Goal: Information Seeking & Learning: Learn about a topic

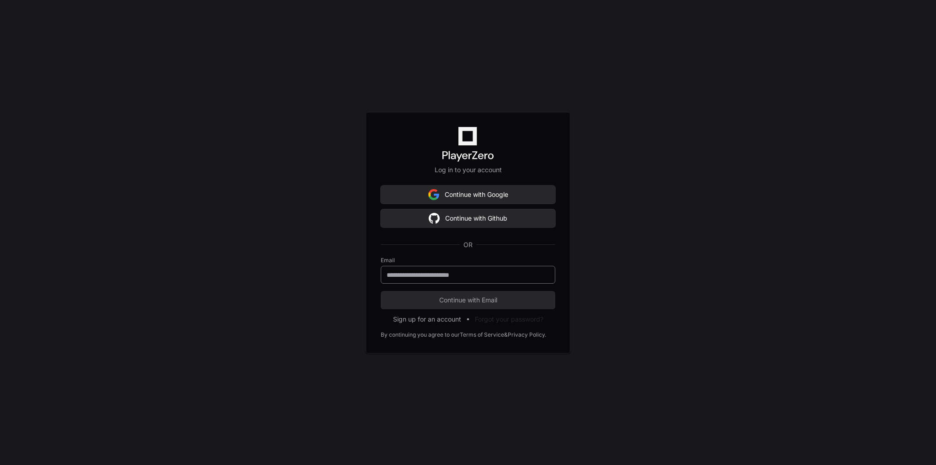
click at [478, 268] on div at bounding box center [468, 275] width 175 height 18
click at [481, 271] on input "email" at bounding box center [468, 275] width 163 height 9
type input "**********"
click at [500, 303] on span "Continue with Email" at bounding box center [468, 300] width 175 height 9
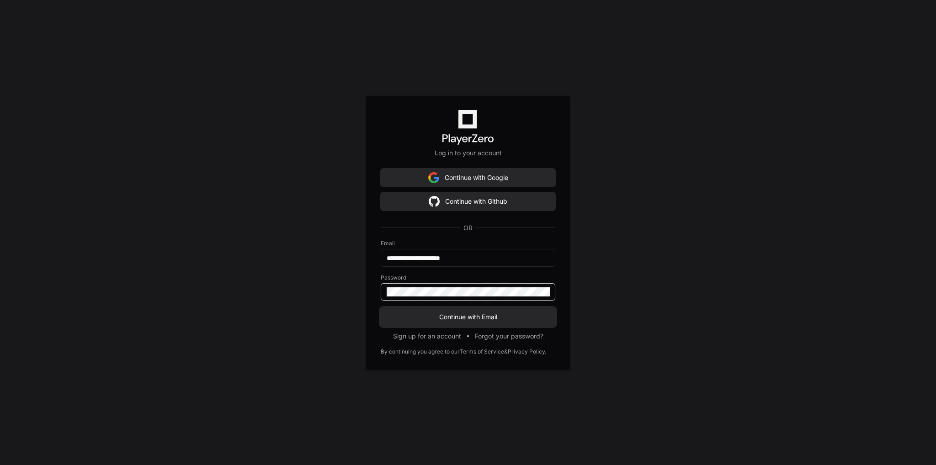
click at [494, 319] on span "Continue with Email" at bounding box center [468, 317] width 175 height 9
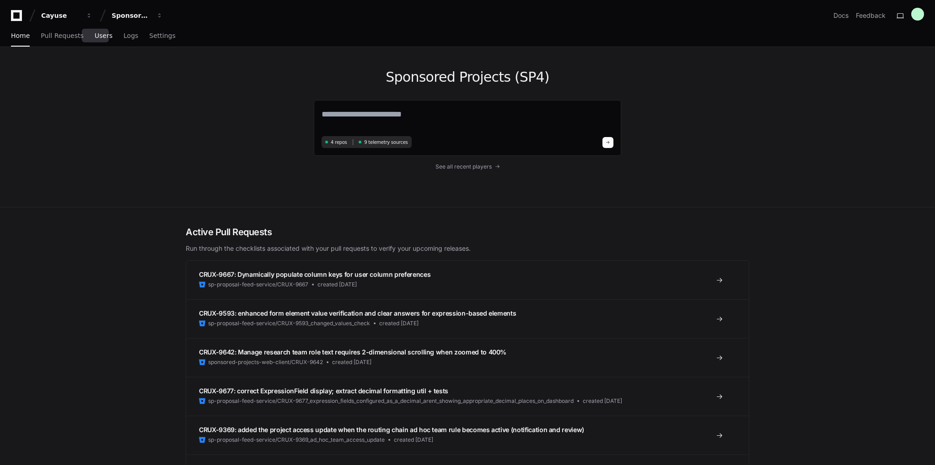
click at [101, 38] on span "Users" at bounding box center [104, 35] width 18 height 5
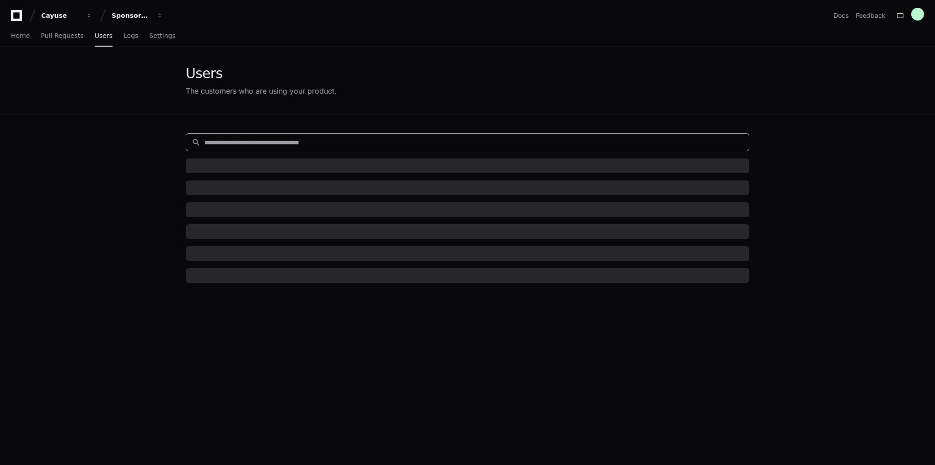
click at [307, 142] on input at bounding box center [473, 142] width 539 height 9
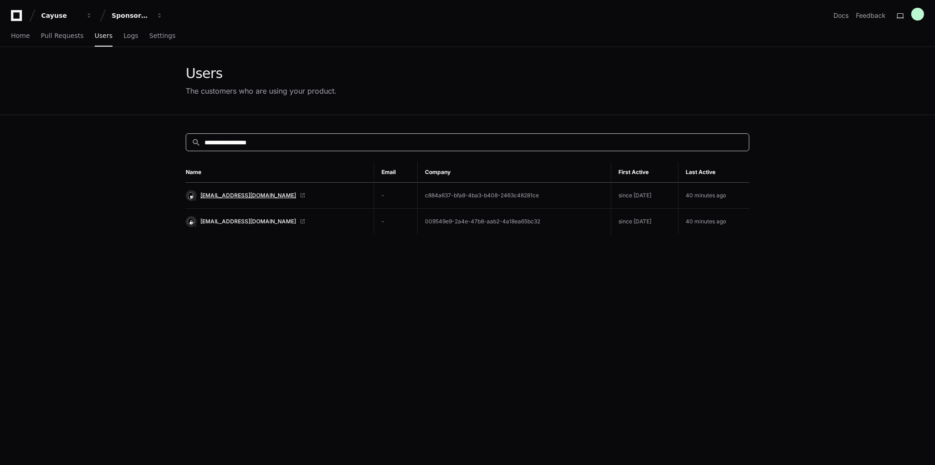
type input "**********"
click at [247, 192] on span "[EMAIL_ADDRESS][DOMAIN_NAME]" at bounding box center [248, 195] width 96 height 7
click at [240, 194] on span "[EMAIL_ADDRESS][DOMAIN_NAME]" at bounding box center [248, 195] width 96 height 7
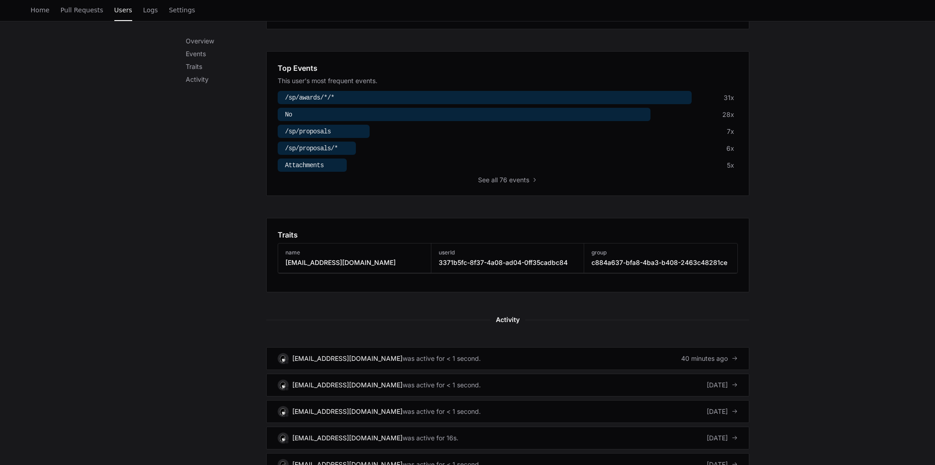
scroll to position [499, 0]
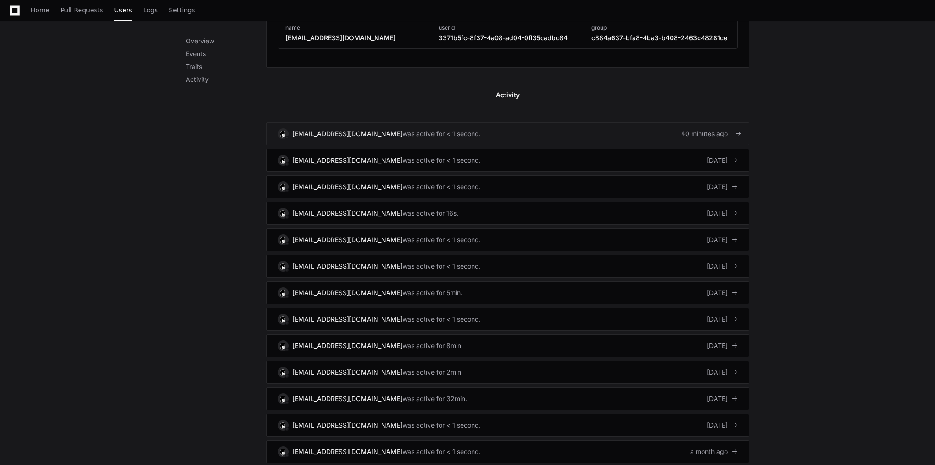
click at [313, 131] on div "[EMAIL_ADDRESS][DOMAIN_NAME]" at bounding box center [347, 133] width 110 height 9
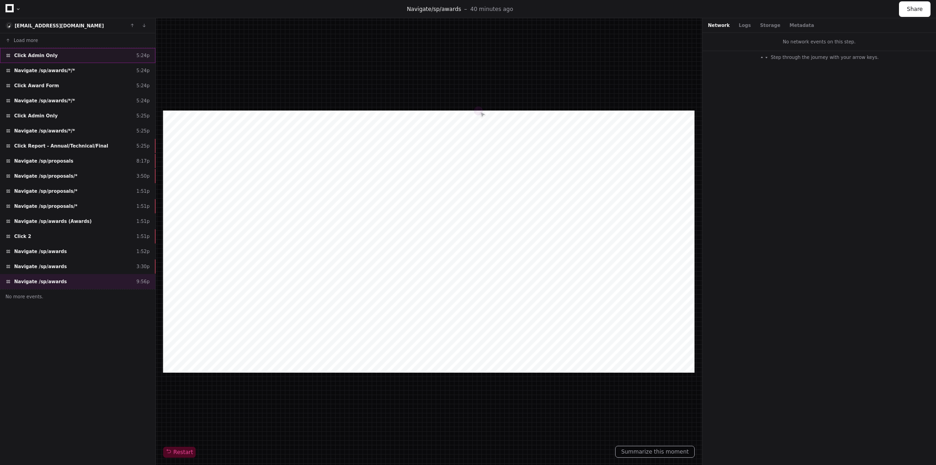
click at [53, 53] on div "Click Admin Only 5:24p" at bounding box center [77, 55] width 155 height 15
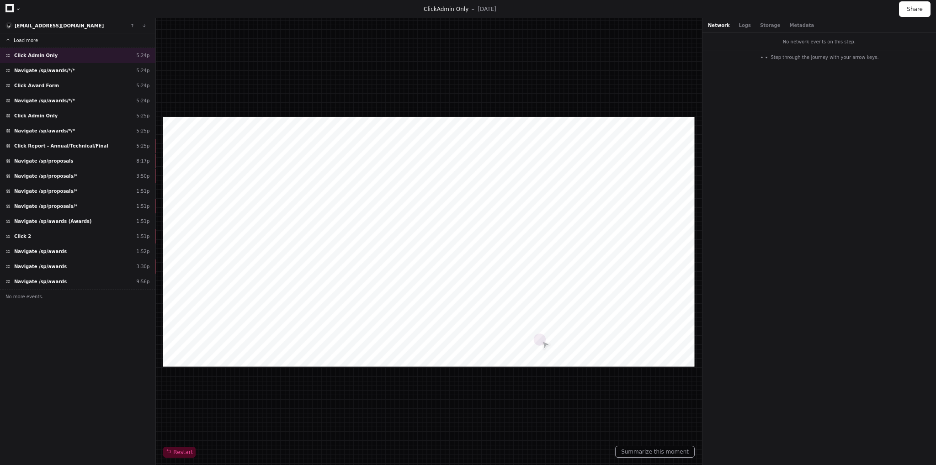
click at [22, 37] on span "Load more" at bounding box center [26, 40] width 24 height 7
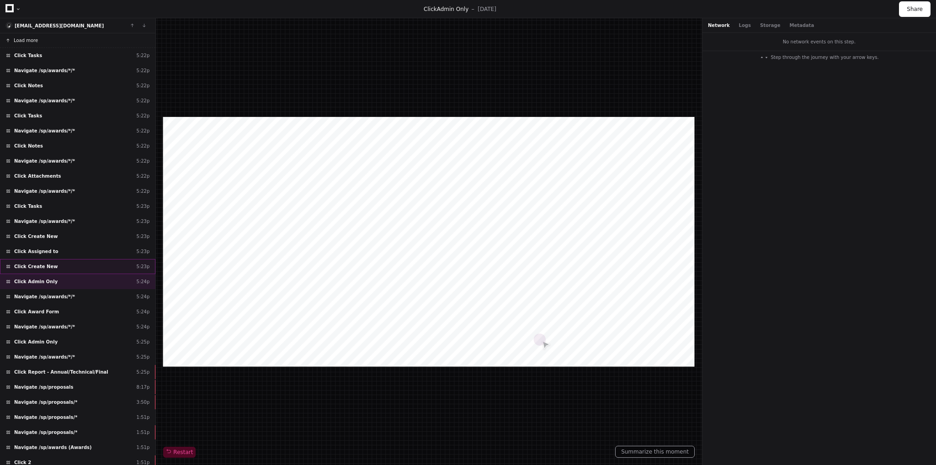
click at [43, 263] on span "Click Create New" at bounding box center [36, 266] width 44 height 7
click at [47, 279] on span "Click Admin Only" at bounding box center [35, 281] width 43 height 7
click at [52, 295] on span "Navigate /sp/awards/*/*" at bounding box center [44, 297] width 61 height 7
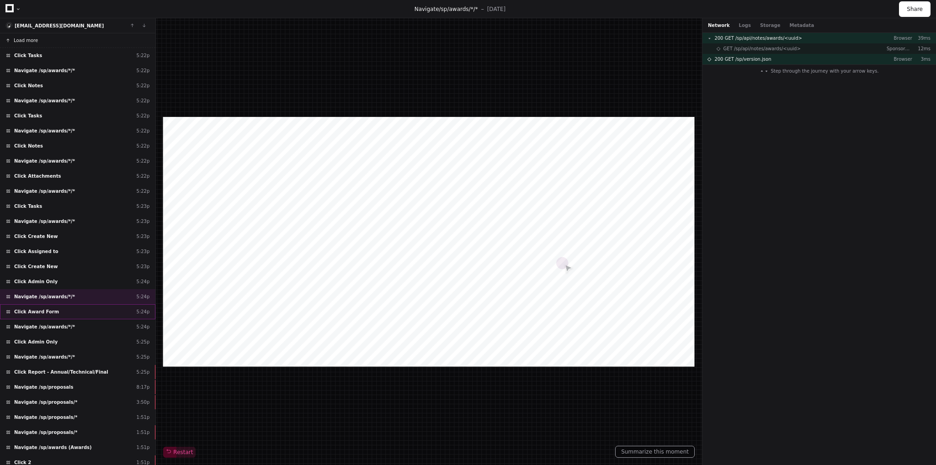
click at [59, 310] on div "Click Award Form 5:24p" at bounding box center [77, 312] width 155 height 15
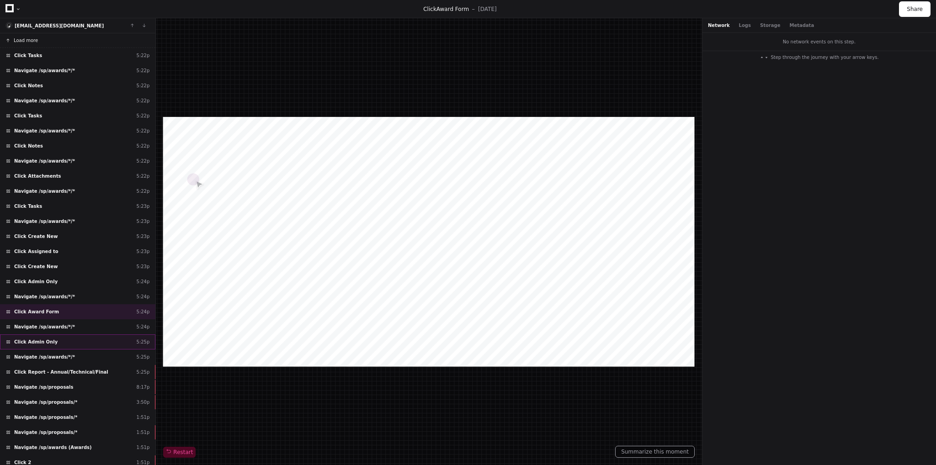
click at [79, 336] on div "Click Admin Only 5:25p" at bounding box center [77, 342] width 155 height 15
click at [61, 354] on span "Navigate /sp/awards/*/*" at bounding box center [44, 357] width 61 height 7
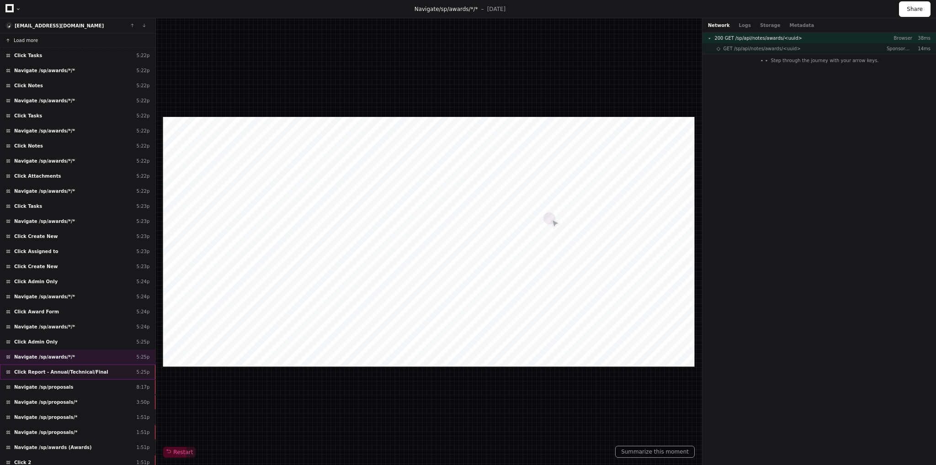
click at [74, 369] on span "Click Report - Annual/Technical/Final" at bounding box center [61, 372] width 94 height 7
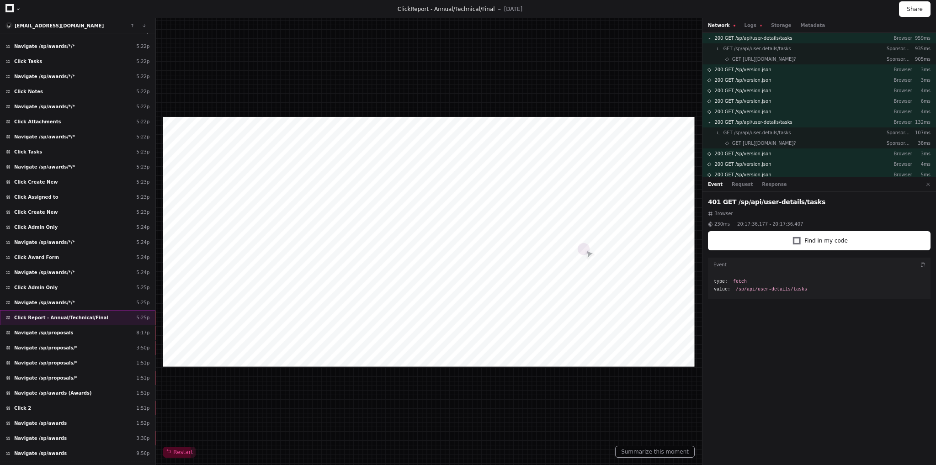
scroll to position [59, 0]
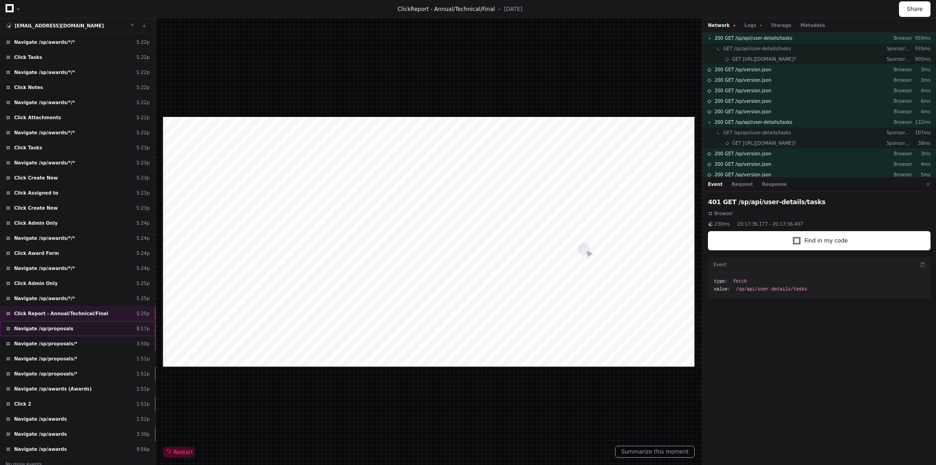
click at [64, 325] on div "Navigate /sp/proposals 8:17p" at bounding box center [77, 328] width 155 height 15
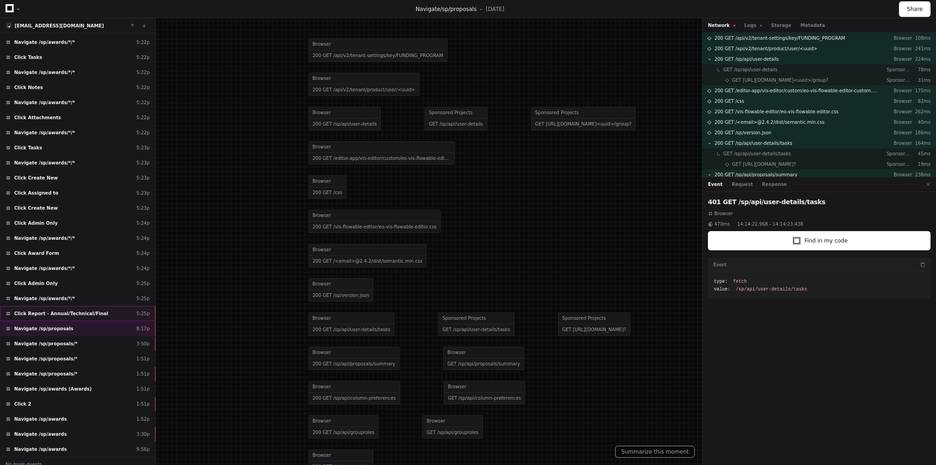
click at [60, 310] on span "Click Report - Annual/Technical/Final" at bounding box center [61, 313] width 94 height 7
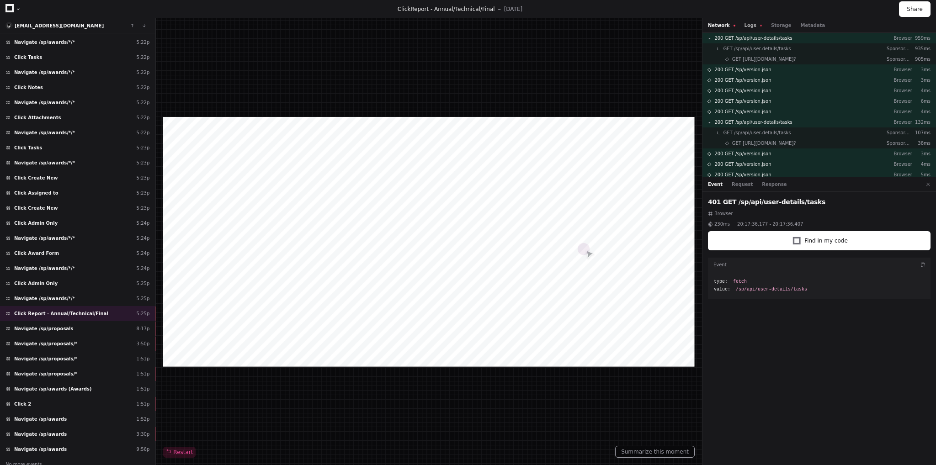
click at [747, 24] on button "Logs" at bounding box center [753, 25] width 17 height 7
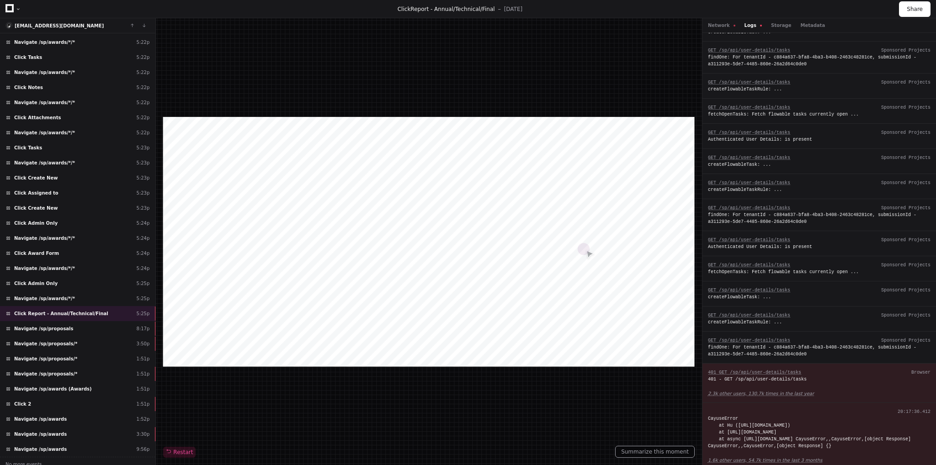
scroll to position [487, 0]
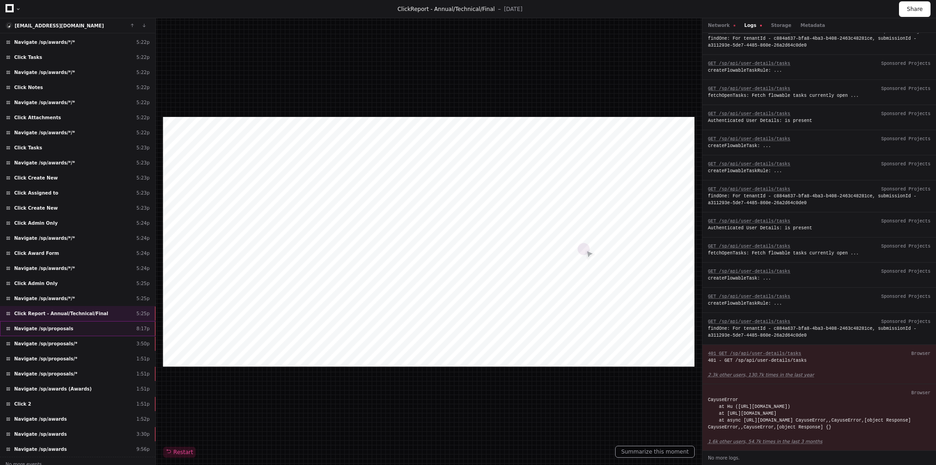
click at [56, 326] on span "Navigate /sp/proposals" at bounding box center [43, 329] width 59 height 7
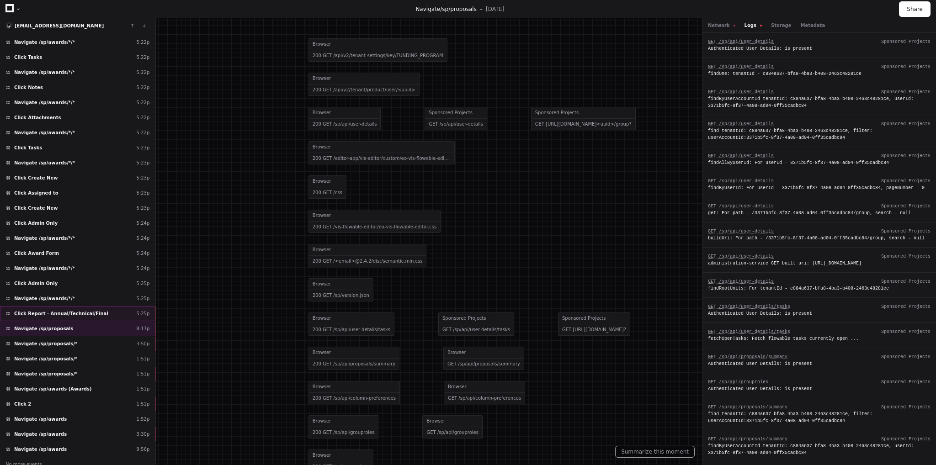
click at [60, 310] on span "Click Report - Annual/Technical/Final" at bounding box center [61, 313] width 94 height 7
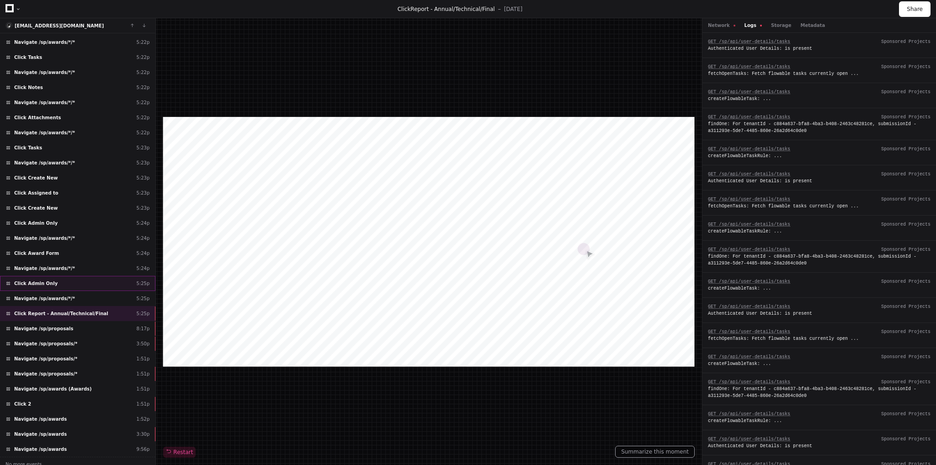
click at [48, 280] on span "Click Admin Only" at bounding box center [35, 283] width 43 height 7
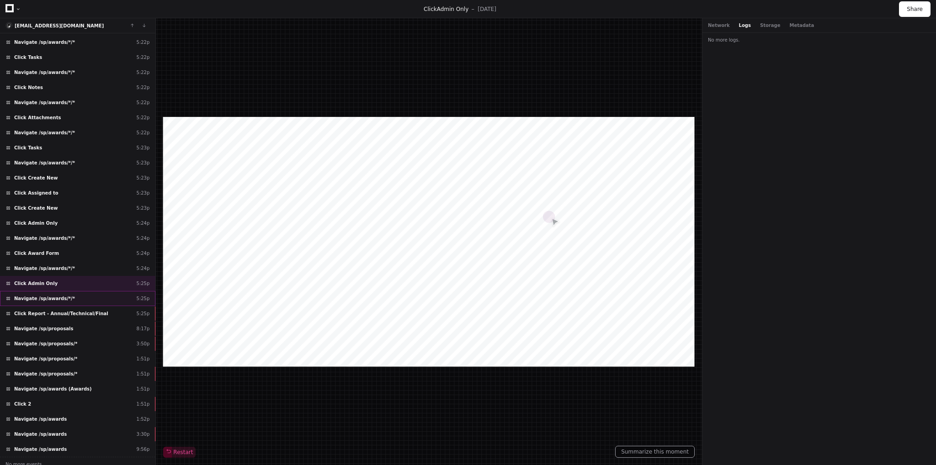
click at [44, 295] on span "Navigate /sp/awards/*/*" at bounding box center [44, 298] width 61 height 7
click at [60, 311] on span "Click Report - Annual/Technical/Final" at bounding box center [61, 313] width 94 height 7
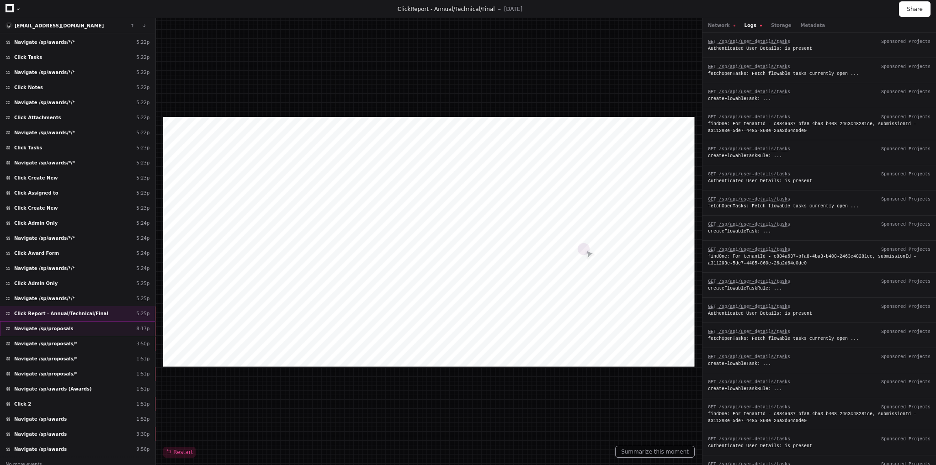
click at [59, 326] on span "Navigate /sp/proposals" at bounding box center [43, 329] width 59 height 7
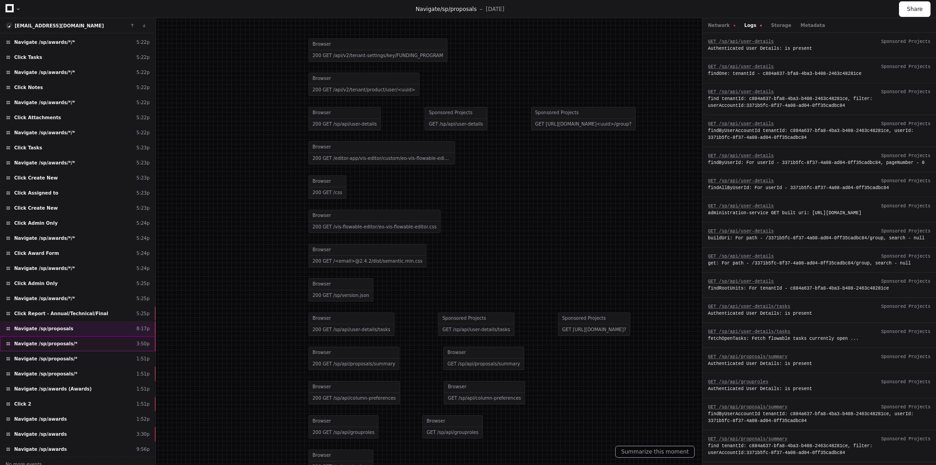
click at [59, 341] on span "Navigate /sp/proposals/*" at bounding box center [45, 344] width 63 height 7
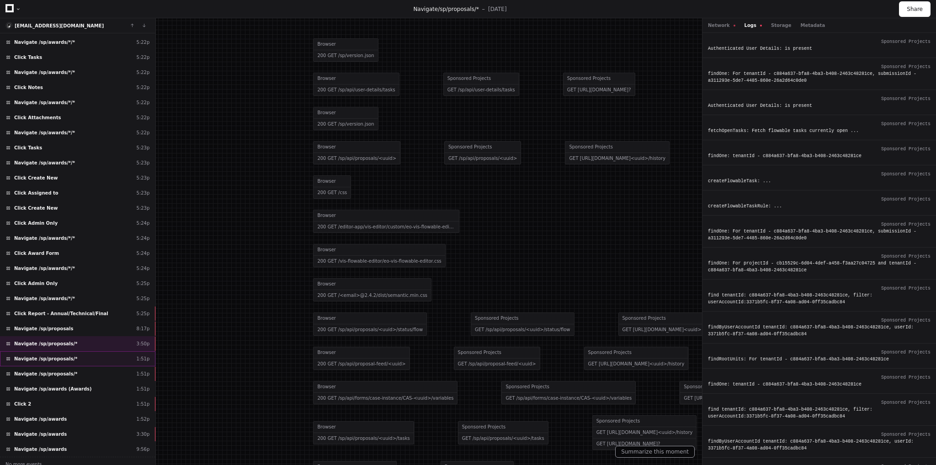
click at [62, 356] on span "Navigate /sp/proposals/*" at bounding box center [45, 359] width 63 height 7
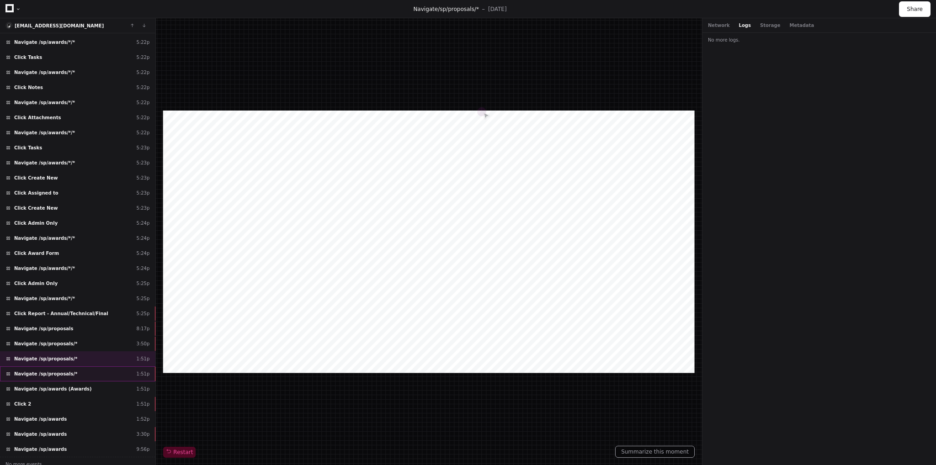
click at [60, 371] on span "Navigate /sp/proposals/*" at bounding box center [45, 374] width 63 height 7
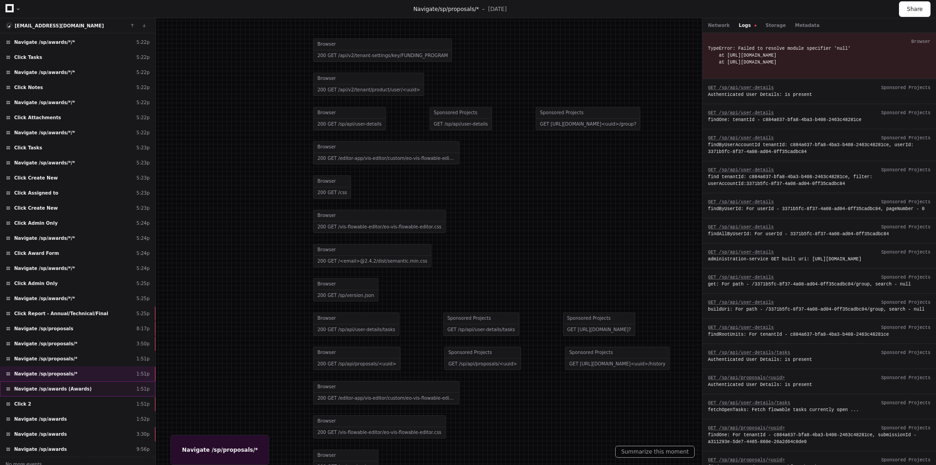
click at [65, 386] on span "Navigate /sp/awards (Awards)" at bounding box center [53, 389] width 78 height 7
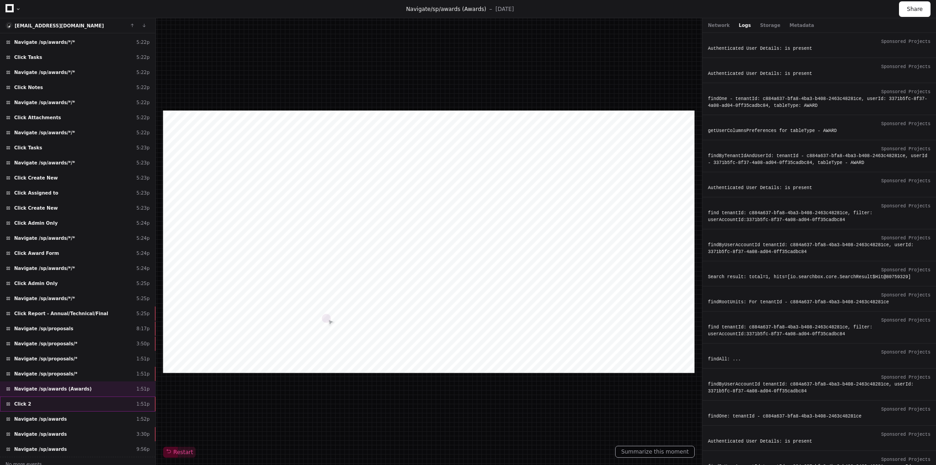
click at [51, 400] on div "Click 2 1:51p" at bounding box center [77, 404] width 155 height 15
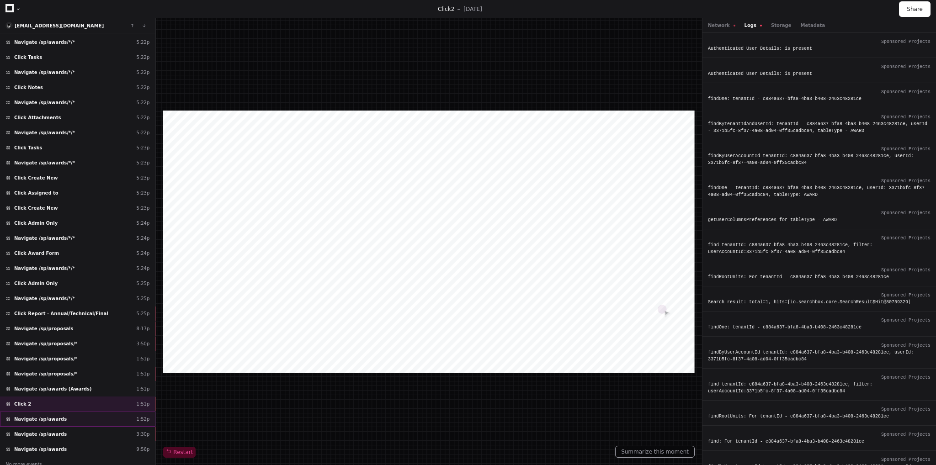
click at [53, 416] on span "Navigate /sp/awards" at bounding box center [40, 419] width 53 height 7
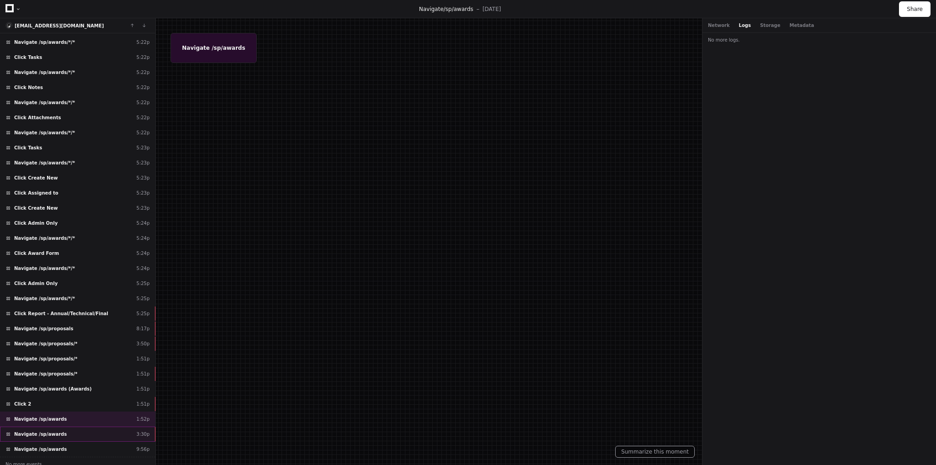
click at [51, 431] on span "Navigate /sp/awards" at bounding box center [40, 434] width 53 height 7
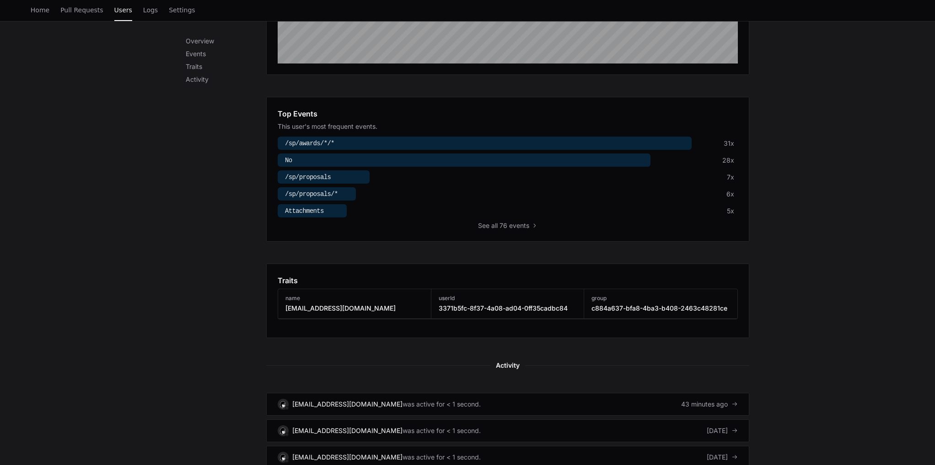
scroll to position [411, 0]
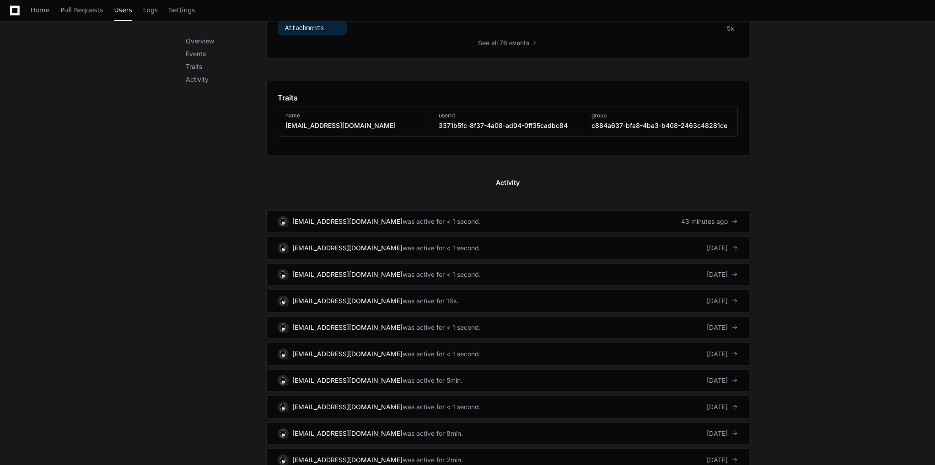
drag, startPoint x: 852, startPoint y: 305, endPoint x: 826, endPoint y: 297, distance: 27.3
click at [852, 305] on div "Overview Events Traits Activity Overview The last month in summary. Top Events …" at bounding box center [467, 108] width 935 height 790
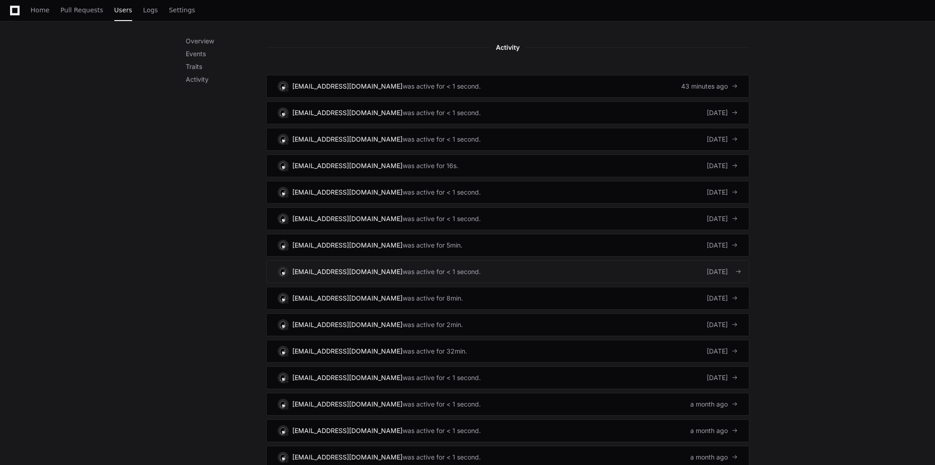
scroll to position [549, 0]
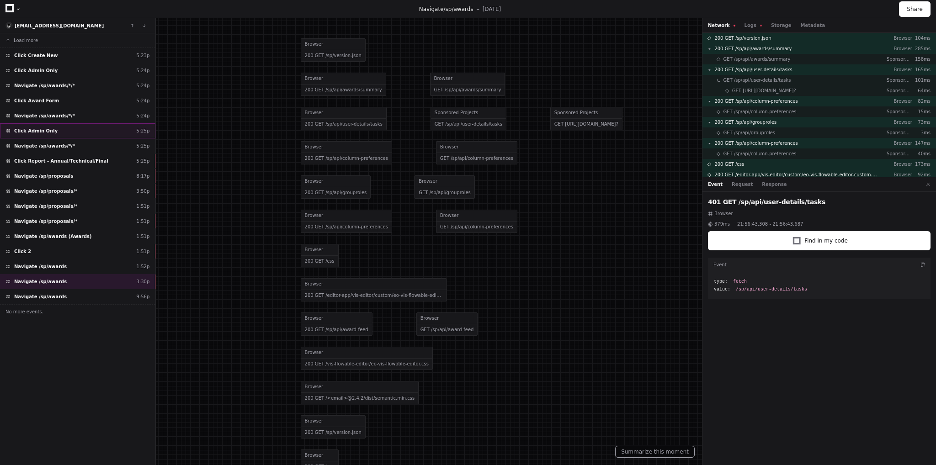
click at [47, 128] on span "Click Admin Only" at bounding box center [35, 131] width 43 height 7
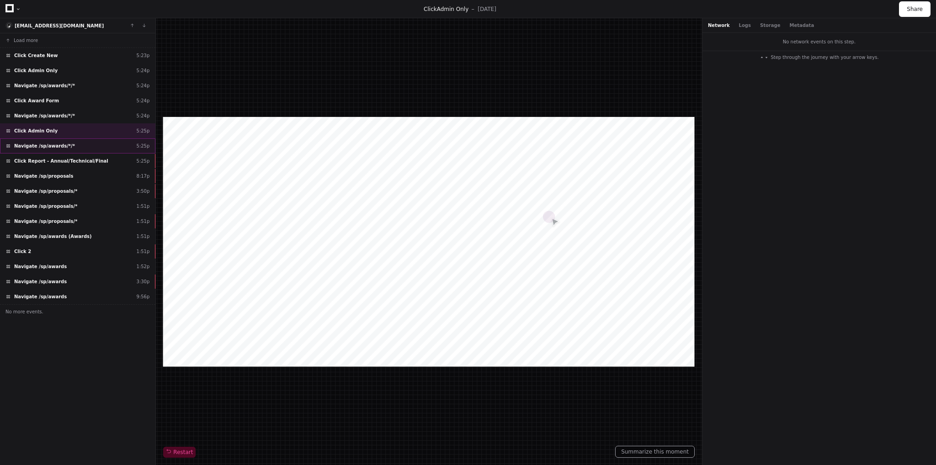
click at [53, 145] on span "Navigate /sp/awards/*/*" at bounding box center [44, 146] width 61 height 7
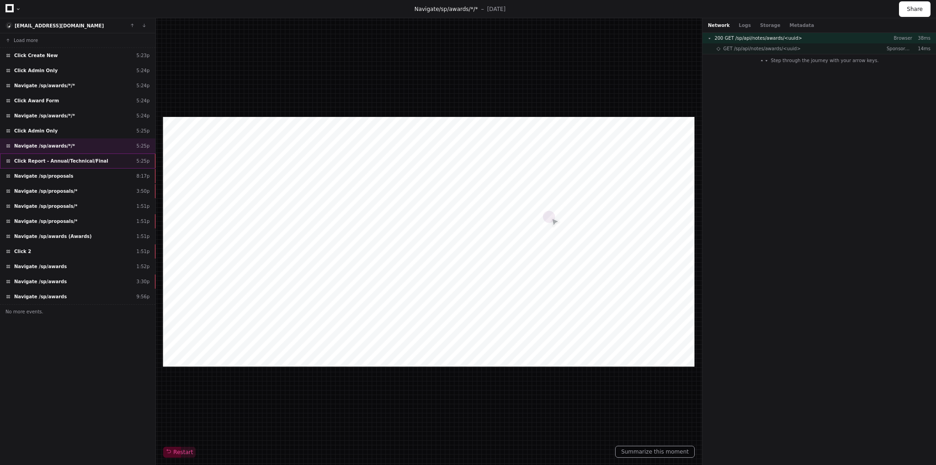
click at [56, 158] on span "Click Report - Annual/Technical/Final" at bounding box center [61, 161] width 94 height 7
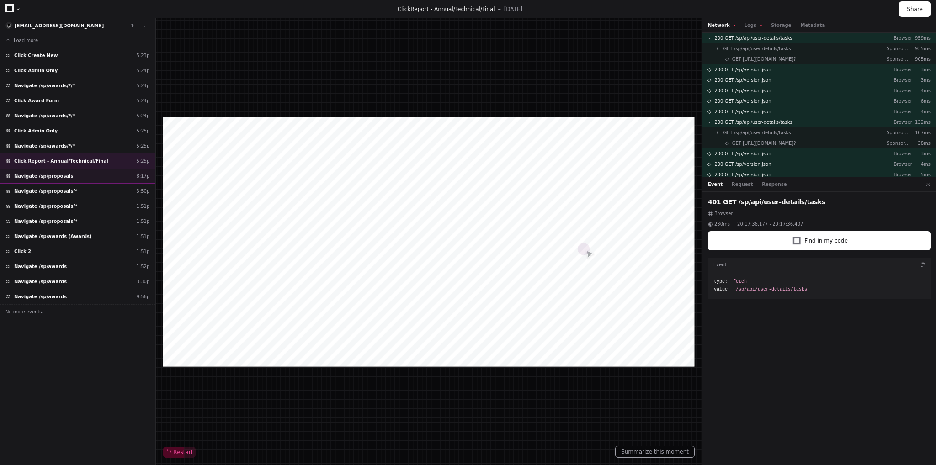
click at [51, 176] on span "Navigate /sp/proposals" at bounding box center [43, 176] width 59 height 7
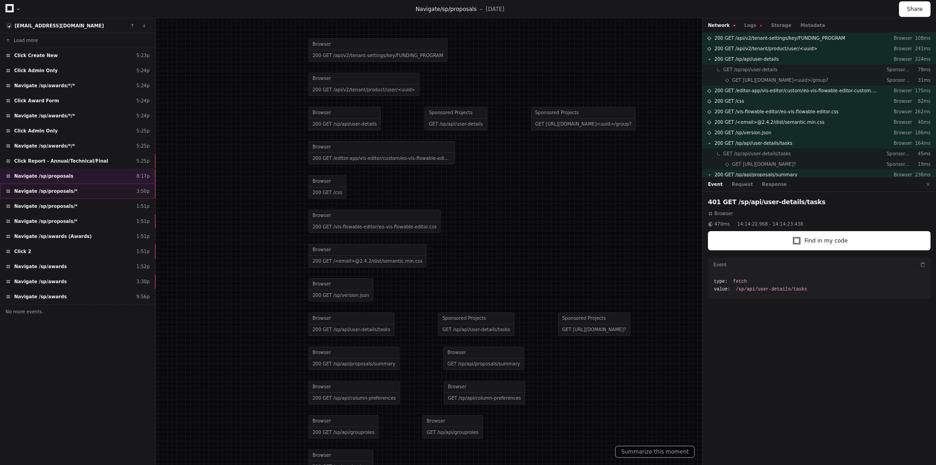
click at [49, 192] on span "Navigate /sp/proposals/*" at bounding box center [45, 191] width 63 height 7
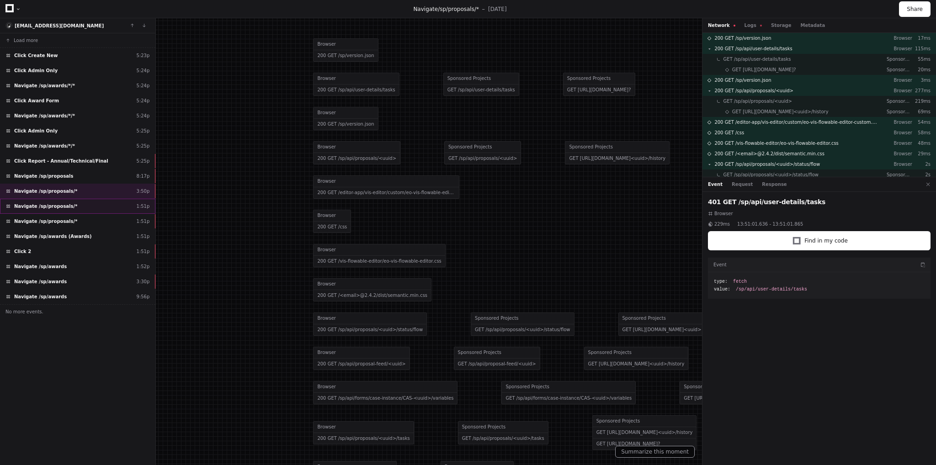
click at [48, 205] on span "Navigate /sp/proposals/*" at bounding box center [45, 206] width 63 height 7
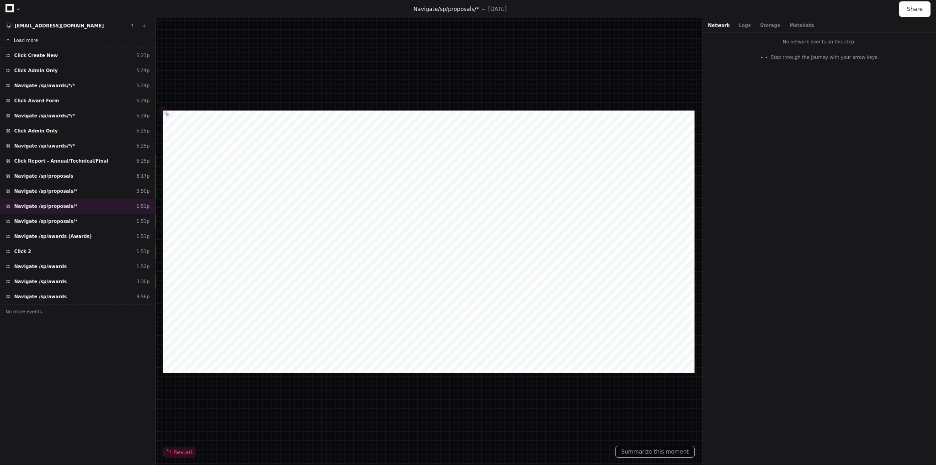
click at [26, 42] on span "Load more" at bounding box center [26, 40] width 24 height 7
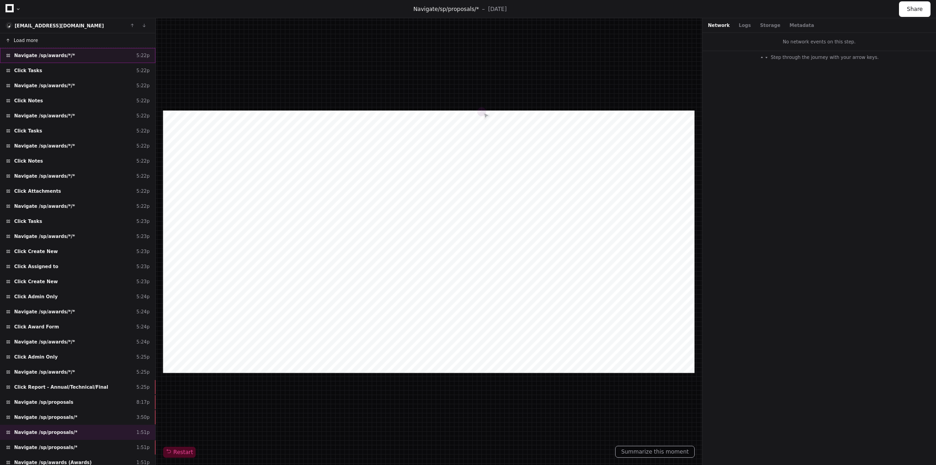
click at [64, 56] on span "Navigate /sp/awards/*/*" at bounding box center [44, 55] width 61 height 7
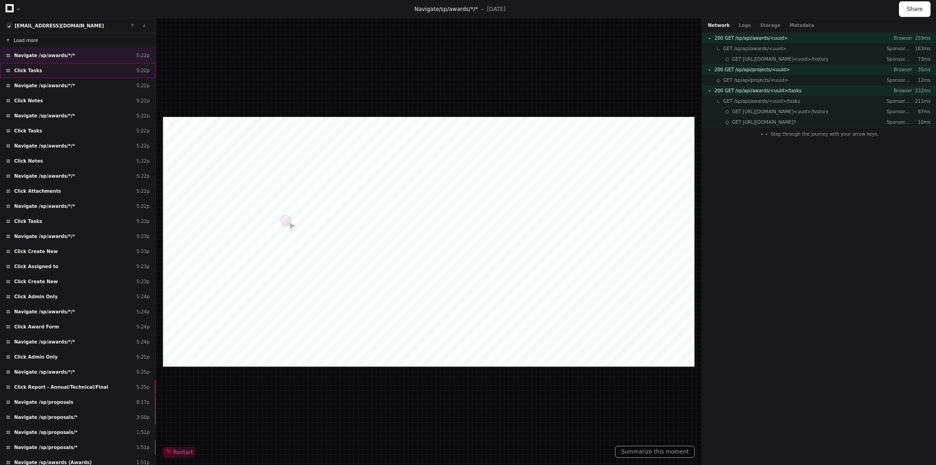
click at [35, 71] on span "Click Tasks" at bounding box center [28, 70] width 28 height 7
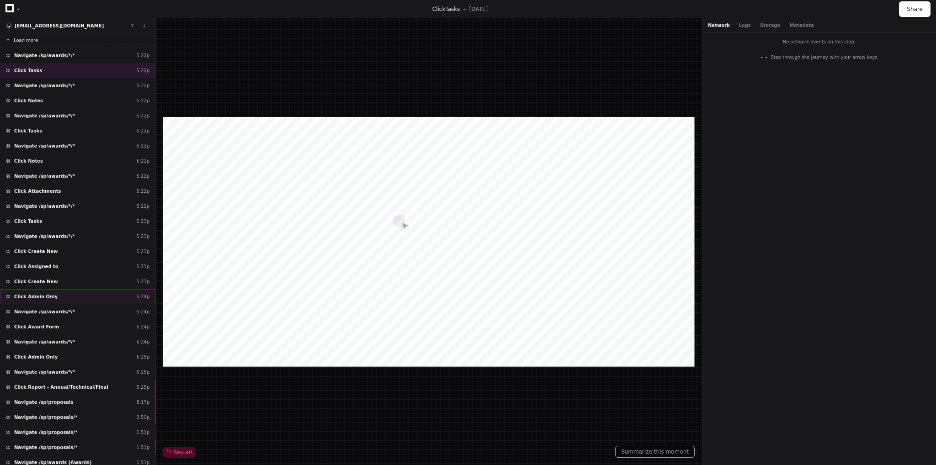
click at [35, 294] on span "Click Admin Only" at bounding box center [35, 297] width 43 height 7
click at [37, 309] on span "Navigate /sp/awards/*/*" at bounding box center [44, 312] width 61 height 7
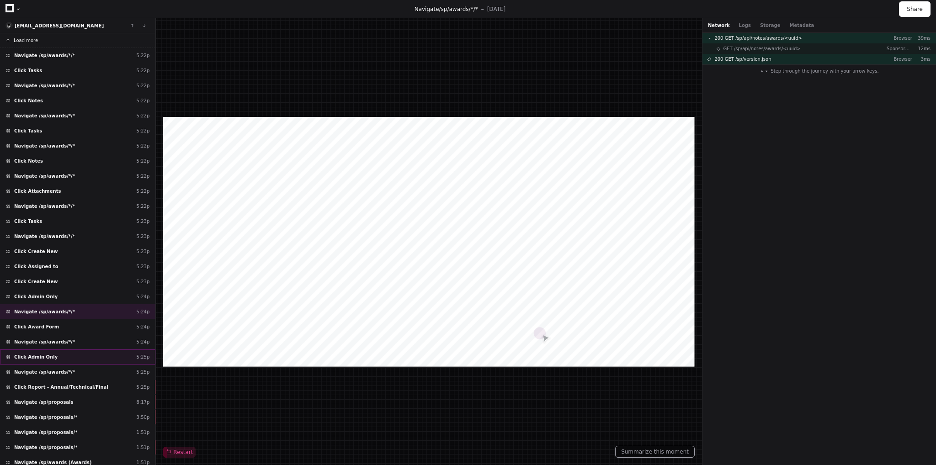
click at [48, 354] on span "Click Admin Only" at bounding box center [35, 357] width 43 height 7
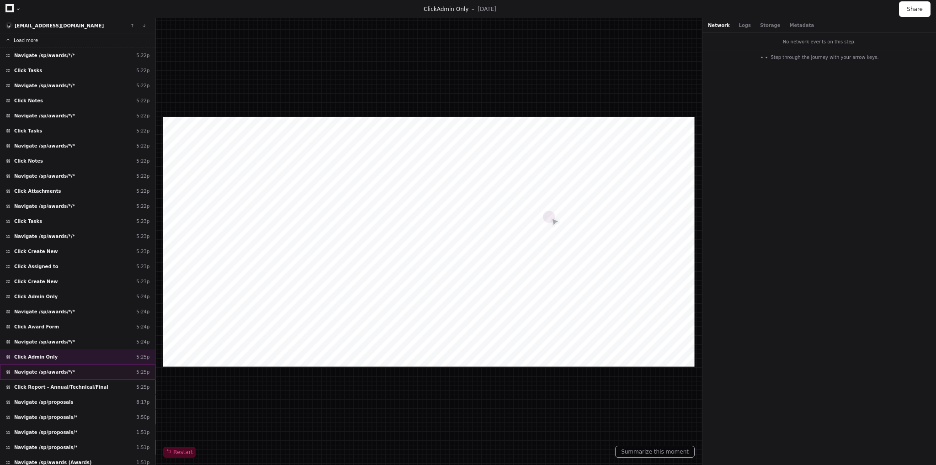
click at [67, 370] on div "Navigate /sp/awards/*/* 5:25p" at bounding box center [77, 372] width 155 height 15
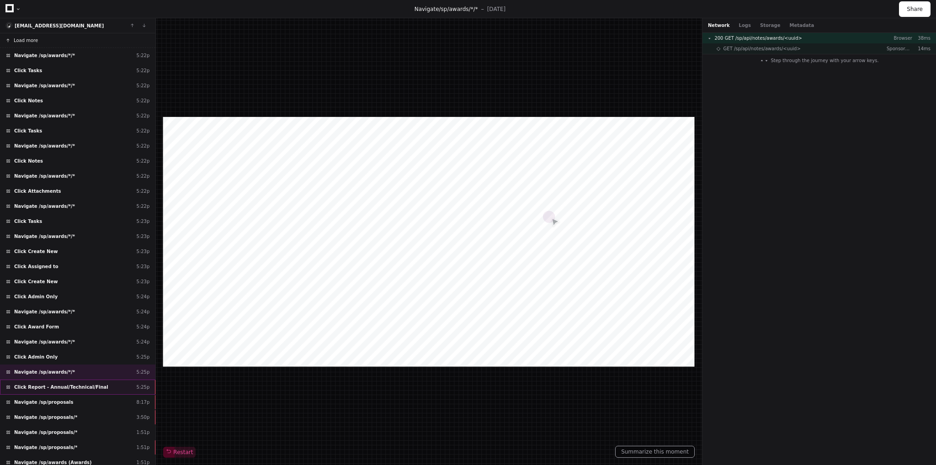
click at [79, 384] on span "Click Report - Annual/Technical/Final" at bounding box center [61, 387] width 94 height 7
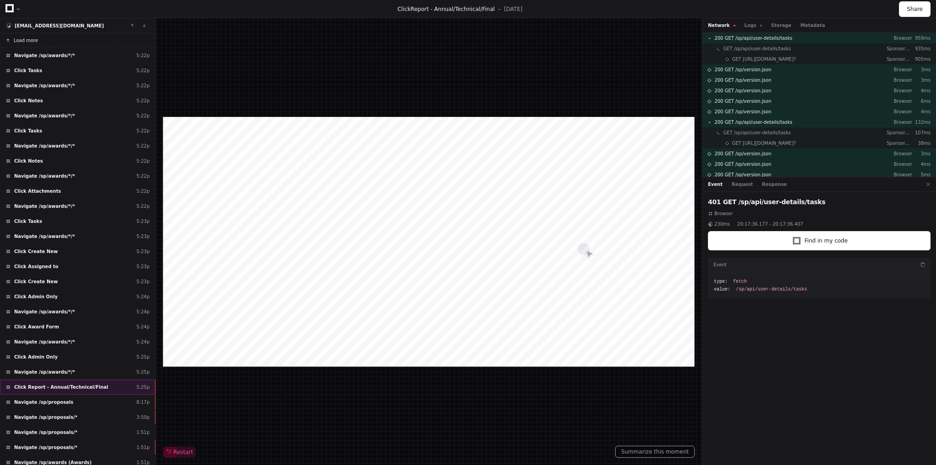
scroll to position [46, 0]
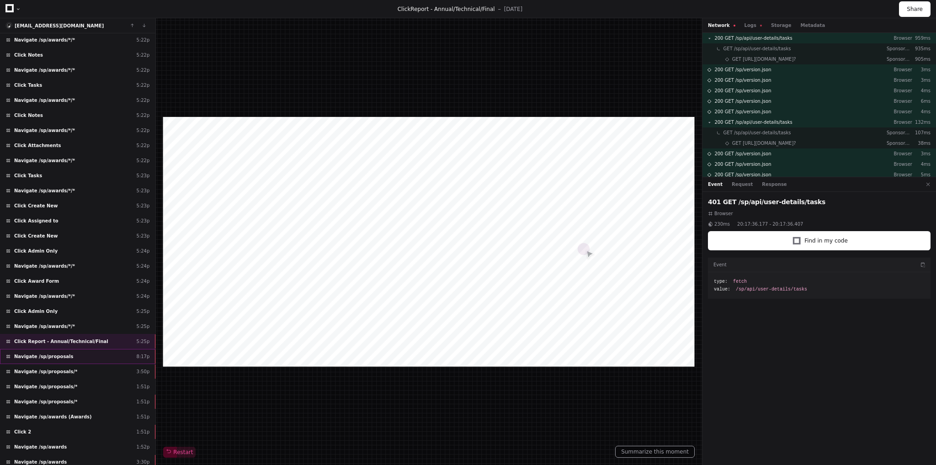
click at [62, 353] on span "Navigate /sp/proposals" at bounding box center [43, 356] width 59 height 7
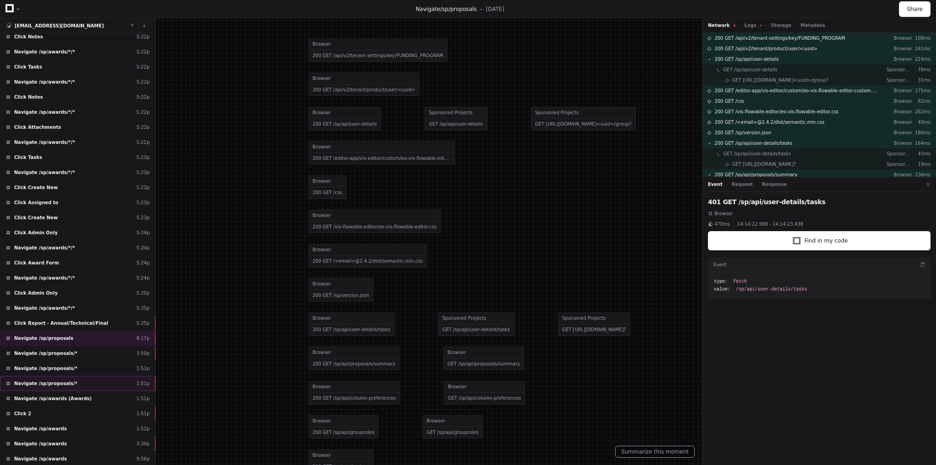
scroll to position [74, 0]
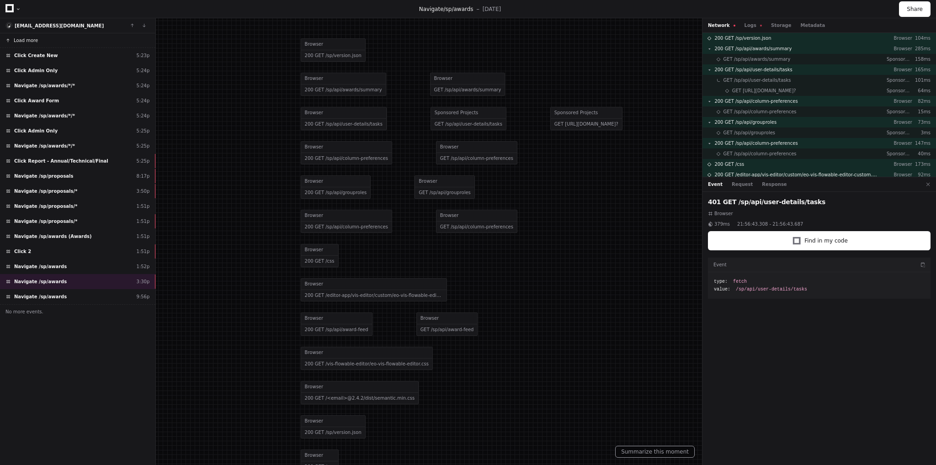
click at [36, 41] on button "Load more" at bounding box center [77, 40] width 155 height 15
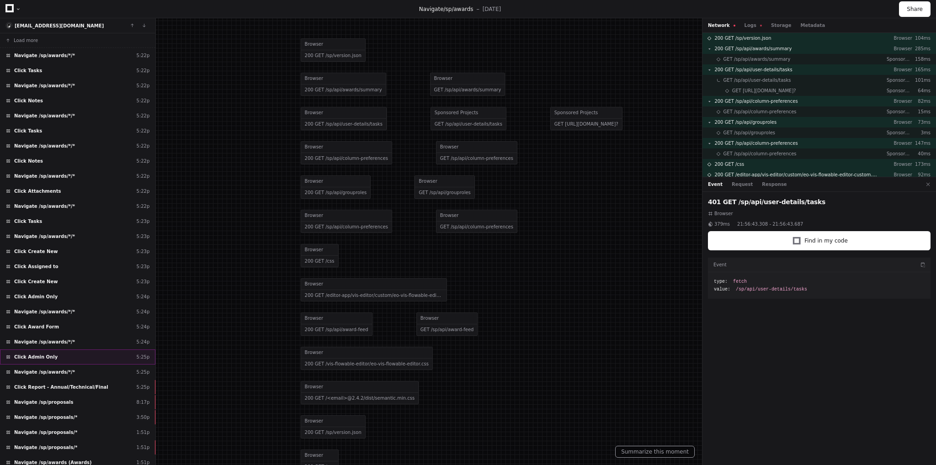
click at [62, 352] on div "Click Admin Only 5:25p" at bounding box center [77, 357] width 155 height 15
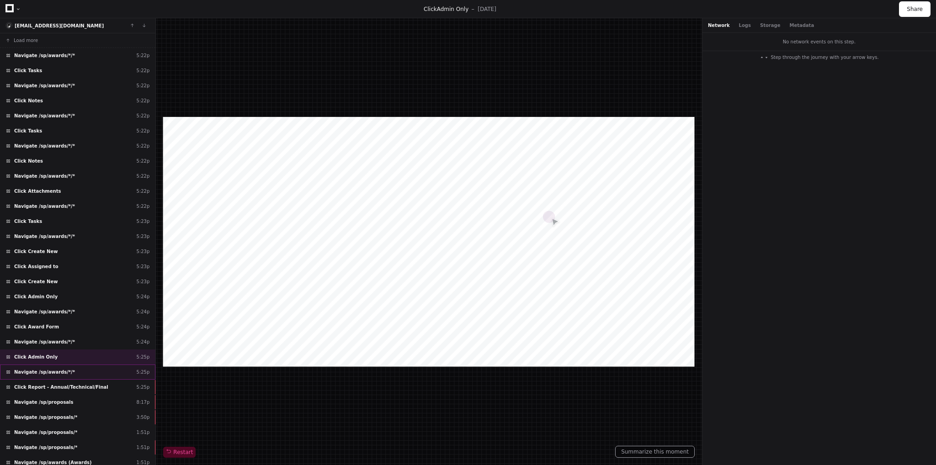
click at [58, 369] on span "Navigate /sp/awards/*/*" at bounding box center [44, 372] width 61 height 7
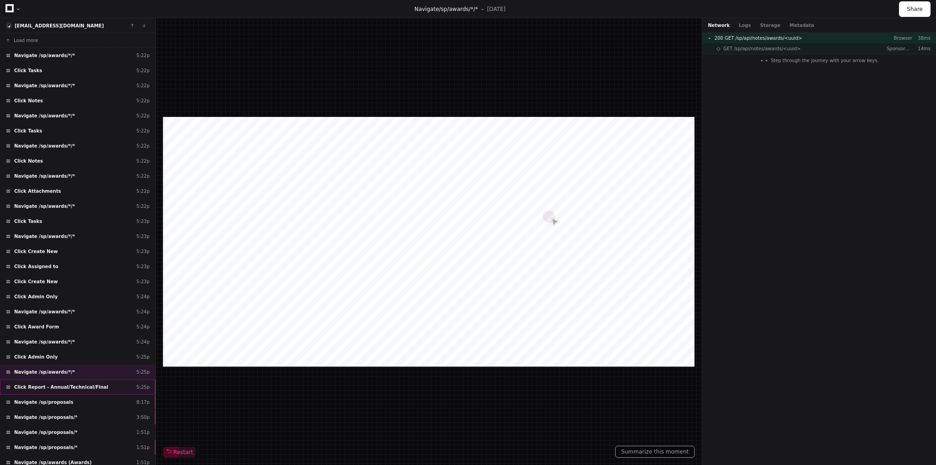
click at [58, 384] on span "Click Report - Annual/Technical/Final" at bounding box center [61, 387] width 94 height 7
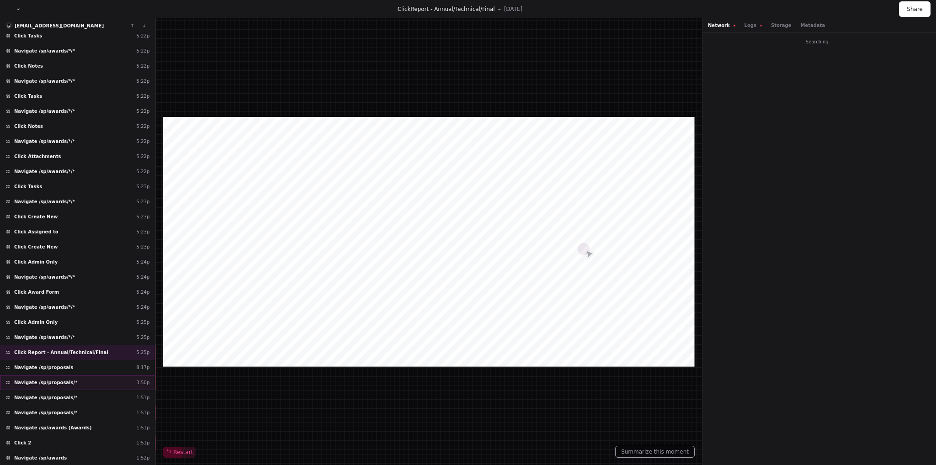
scroll to position [74, 0]
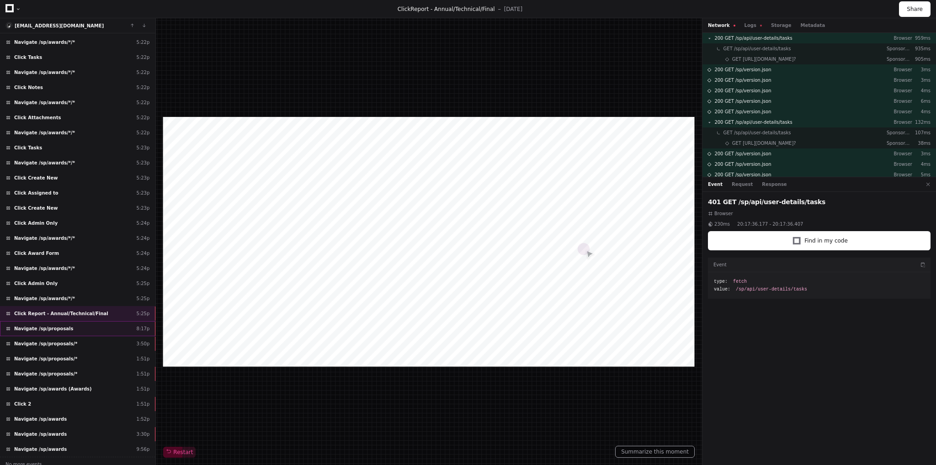
click at [64, 326] on div "Navigate /sp/proposals 8:17p" at bounding box center [77, 328] width 155 height 15
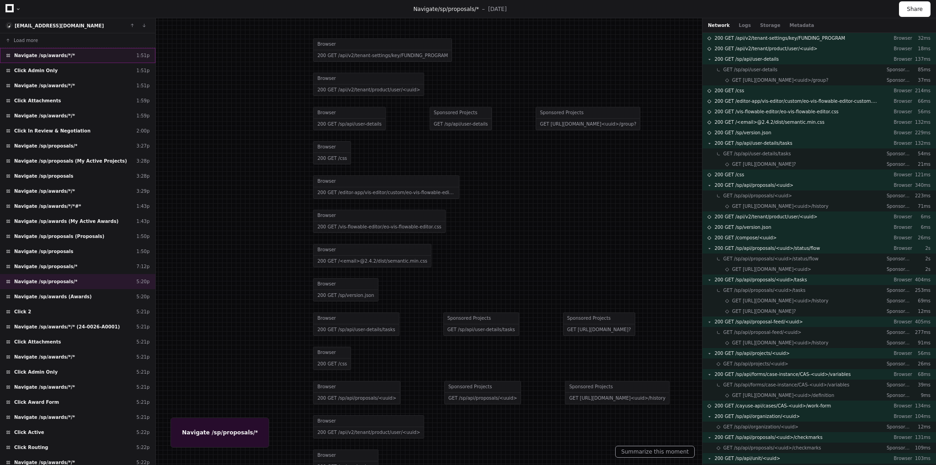
click at [38, 53] on span "Navigate /sp/awards/*/*" at bounding box center [44, 55] width 61 height 7
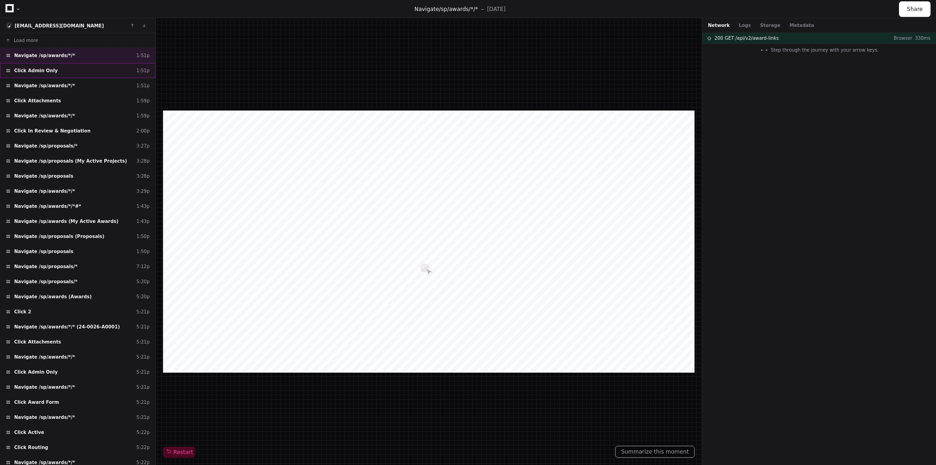
click at [43, 71] on span "Click Admin Only" at bounding box center [35, 70] width 43 height 7
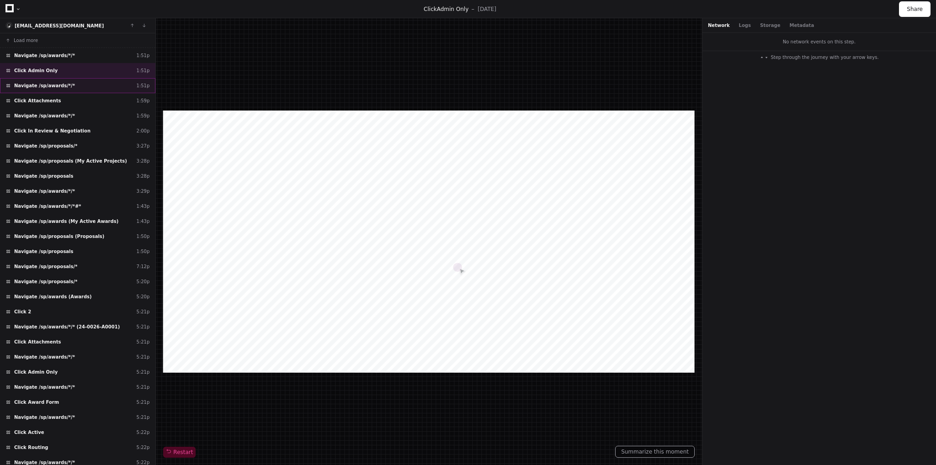
click at [59, 85] on span "Navigate /sp/awards/*/*" at bounding box center [44, 85] width 61 height 7
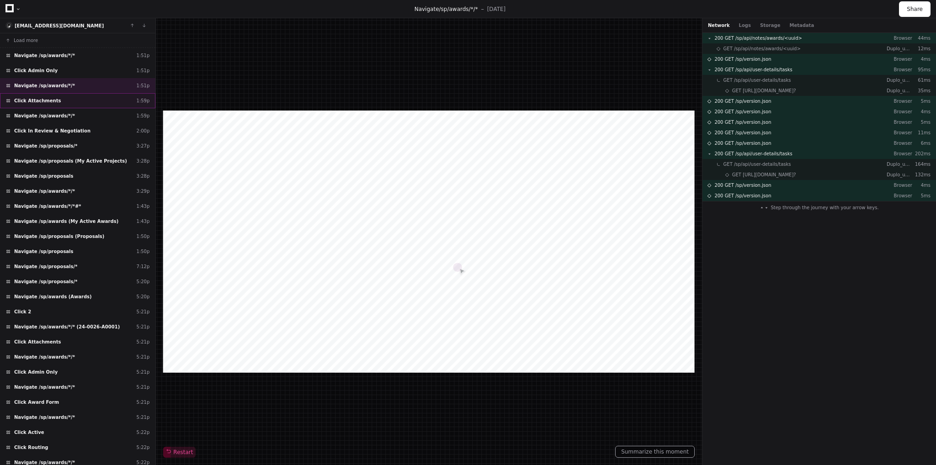
click at [51, 100] on span "Click Attachments" at bounding box center [37, 100] width 47 height 7
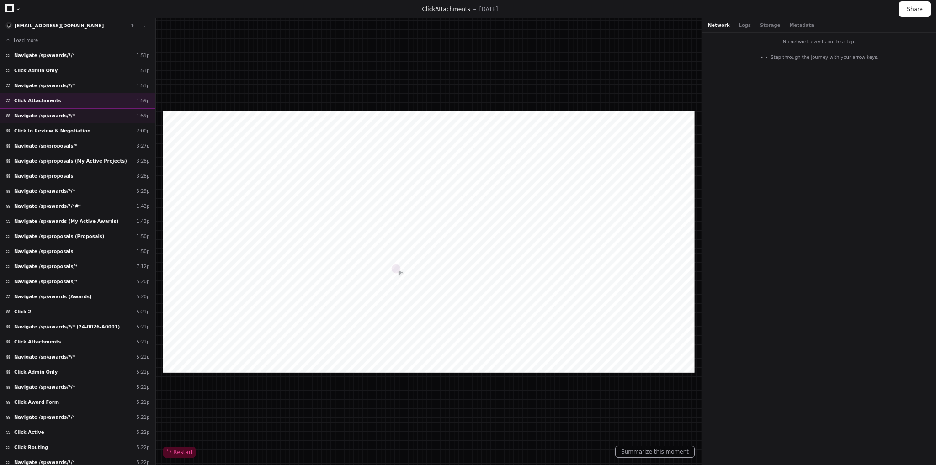
click at [49, 113] on span "Navigate /sp/awards/*/*" at bounding box center [44, 115] width 61 height 7
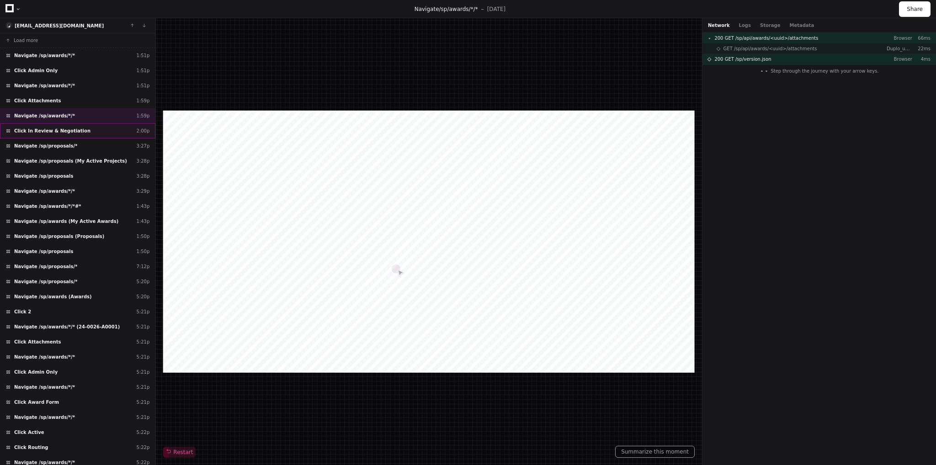
click at [51, 130] on span "Click In Review & Negotiation" at bounding box center [52, 131] width 76 height 7
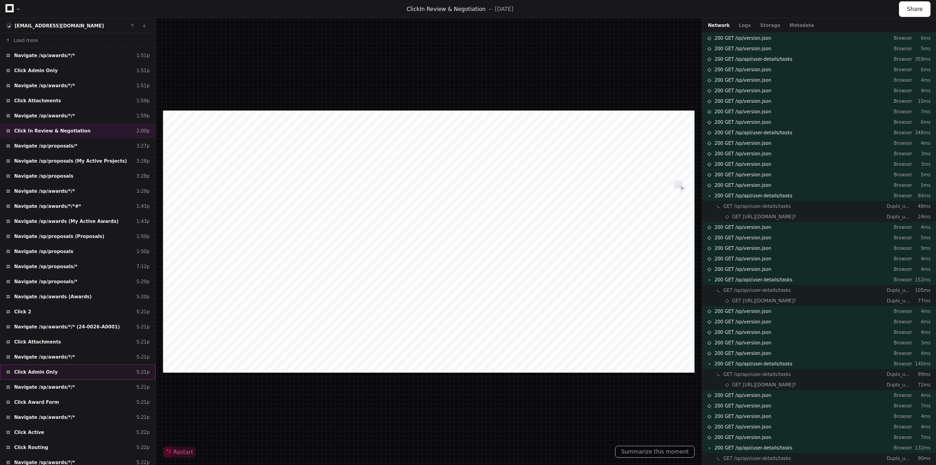
click at [56, 366] on div "Click Admin Only 5:21p" at bounding box center [77, 372] width 155 height 15
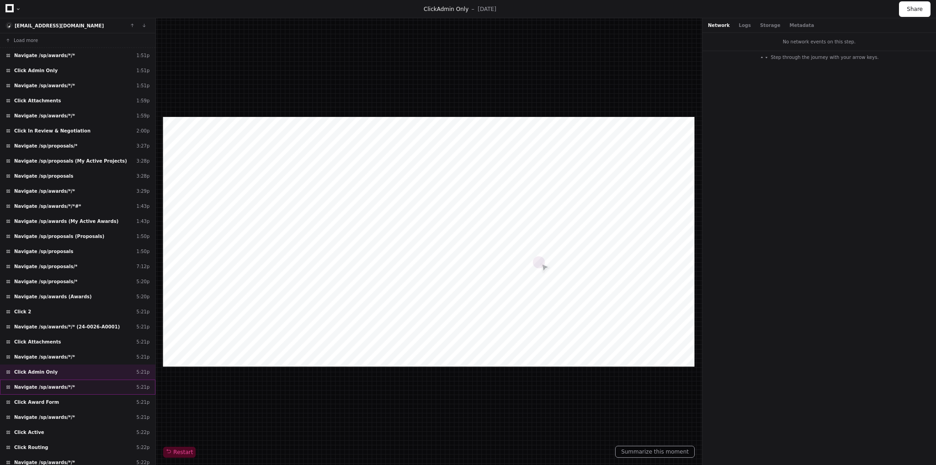
click at [65, 385] on div "Navigate /sp/awards/*/* 5:21p" at bounding box center [77, 387] width 155 height 15
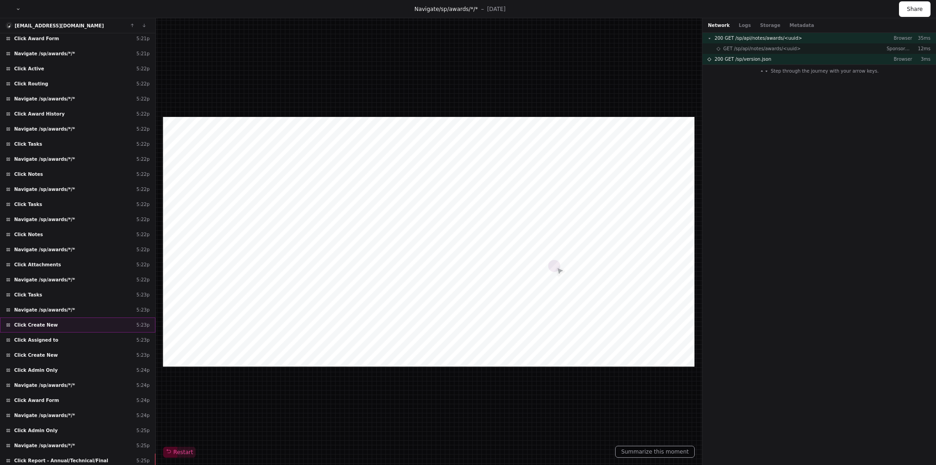
scroll to position [374, 0]
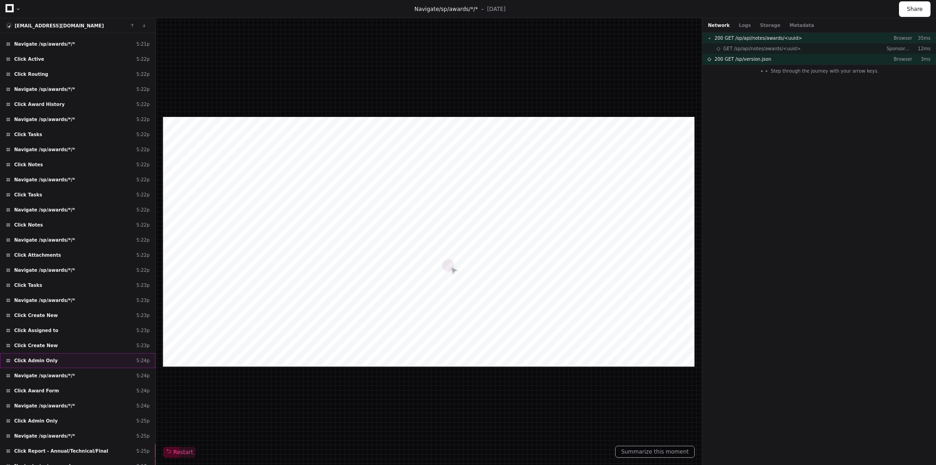
click at [55, 353] on div "Click Admin Only 5:24p" at bounding box center [77, 360] width 155 height 15
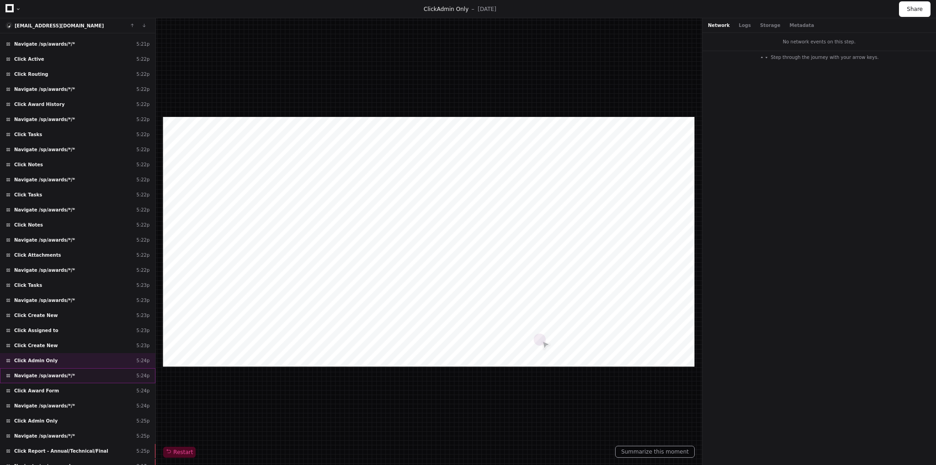
click at [64, 373] on span "Navigate /sp/awards/*/*" at bounding box center [44, 376] width 61 height 7
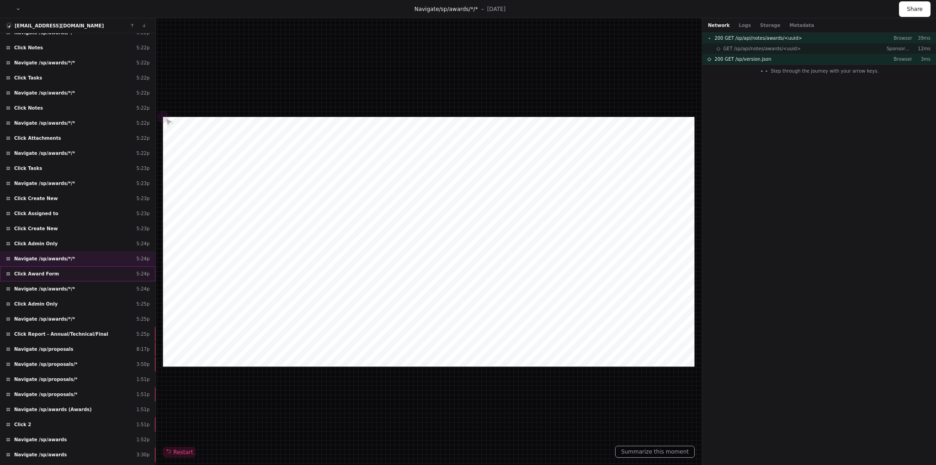
scroll to position [506, 0]
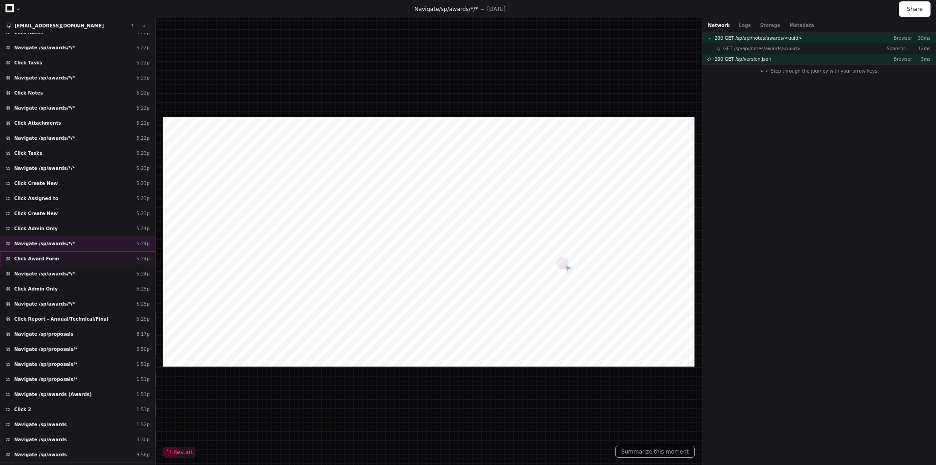
click at [87, 251] on div "Click Award Form 5:24p" at bounding box center [77, 258] width 155 height 15
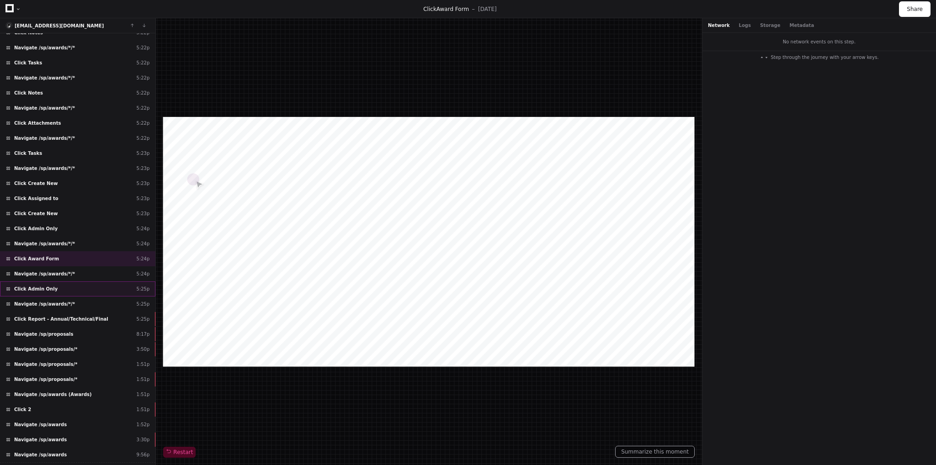
click at [60, 282] on div "Click Admin Only 5:25p" at bounding box center [77, 289] width 155 height 15
click at [63, 301] on span "Navigate /sp/awards/*/*" at bounding box center [44, 304] width 61 height 7
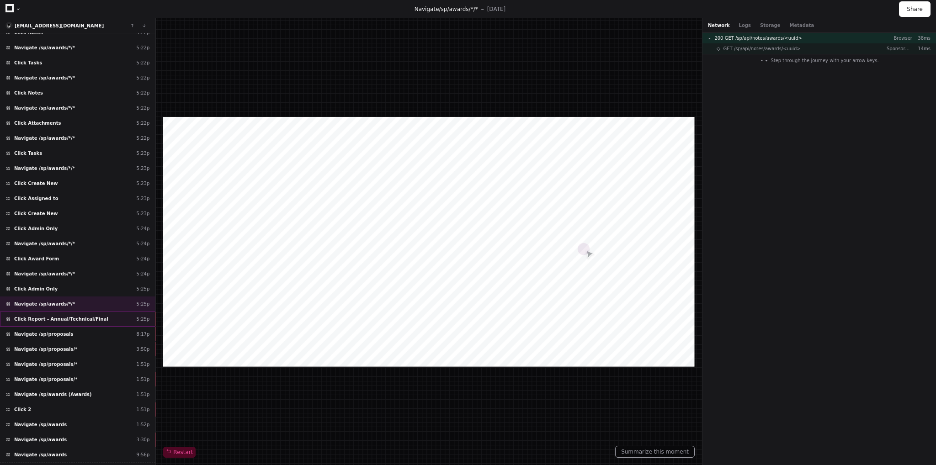
click at [63, 316] on span "Click Report - Annual/Technical/Final" at bounding box center [61, 319] width 94 height 7
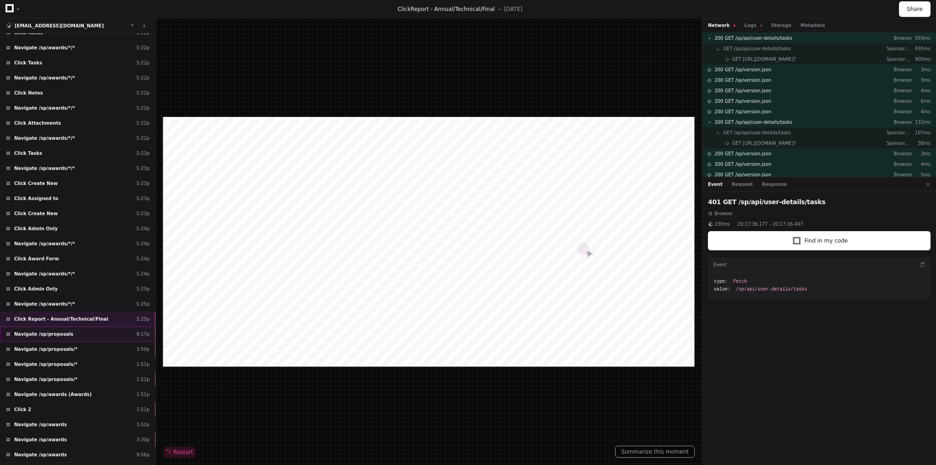
click at [55, 331] on span "Navigate /sp/proposals" at bounding box center [43, 334] width 59 height 7
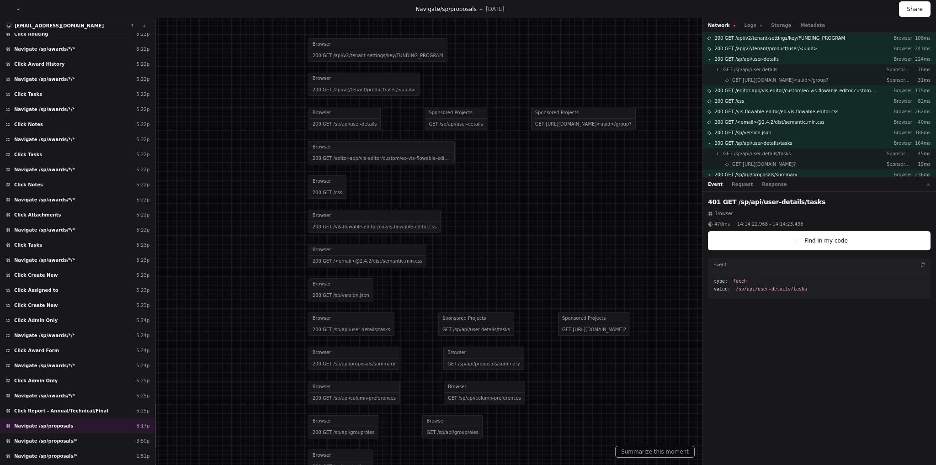
scroll to position [323, 0]
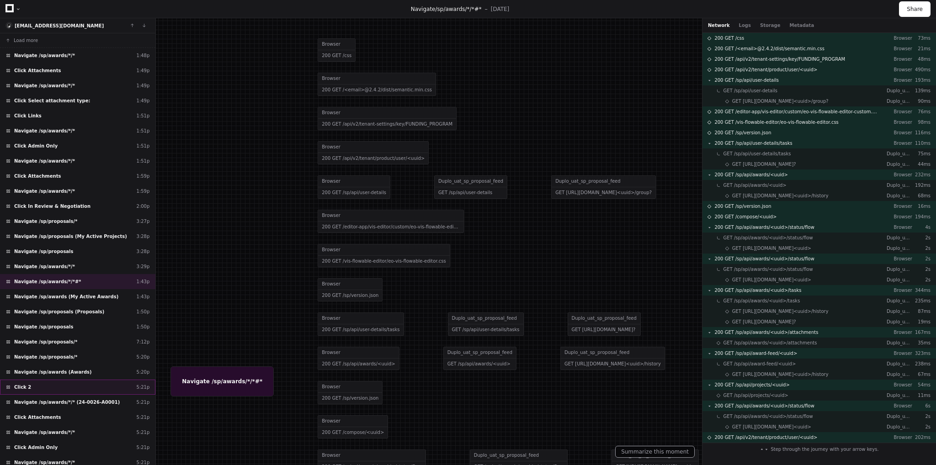
click at [54, 380] on div "Click 2 5:21p" at bounding box center [77, 387] width 155 height 15
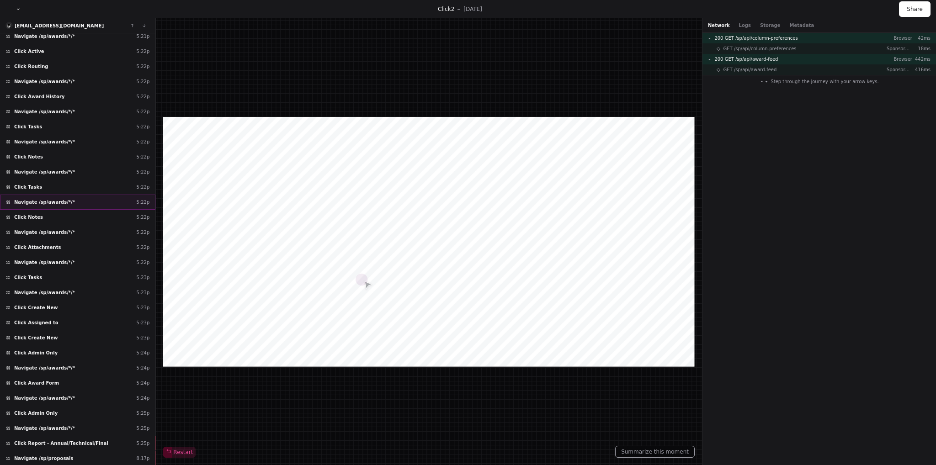
scroll to position [506, 0]
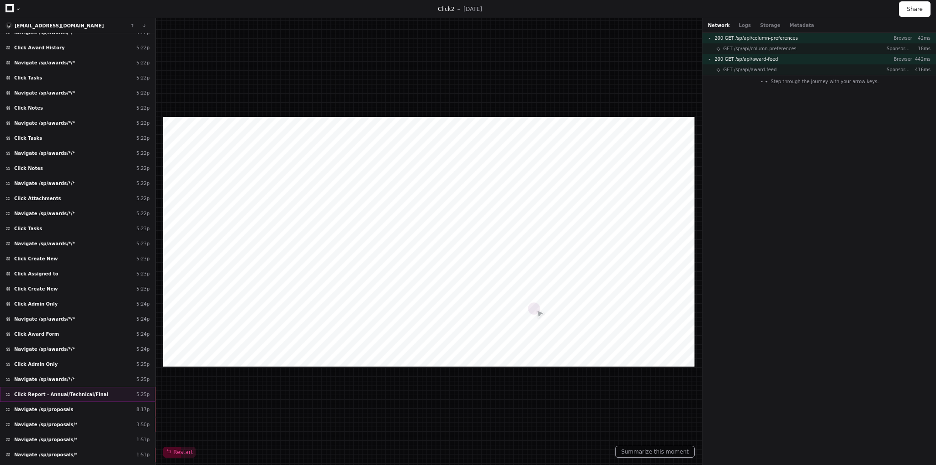
click at [74, 391] on span "Click Report - Annual/Technical/Final" at bounding box center [61, 394] width 94 height 7
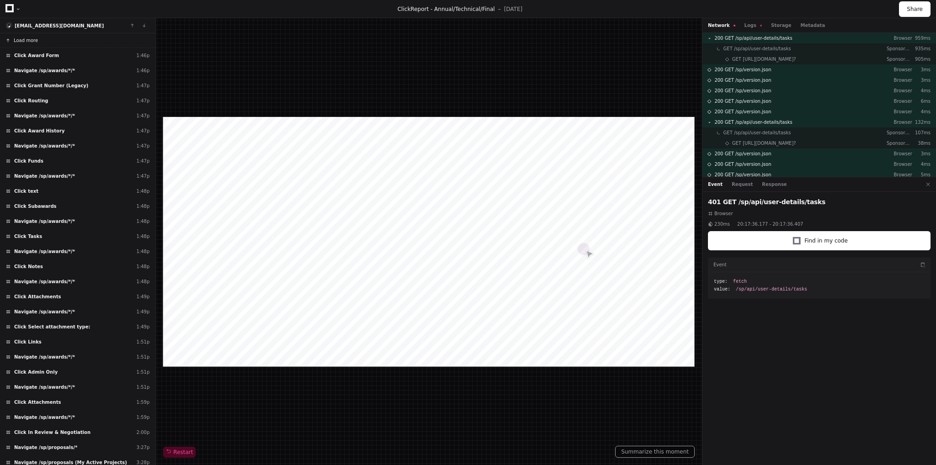
click at [20, 41] on span "Load more" at bounding box center [26, 40] width 24 height 7
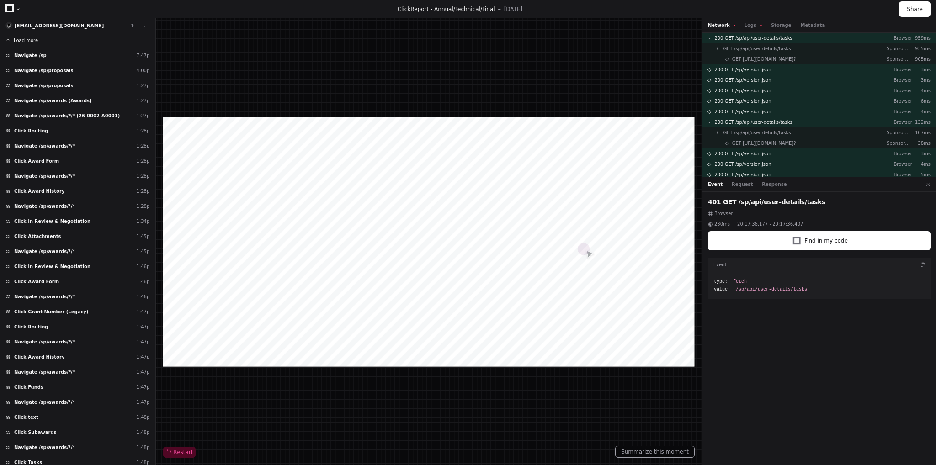
click at [20, 41] on span "Load more" at bounding box center [26, 40] width 24 height 7
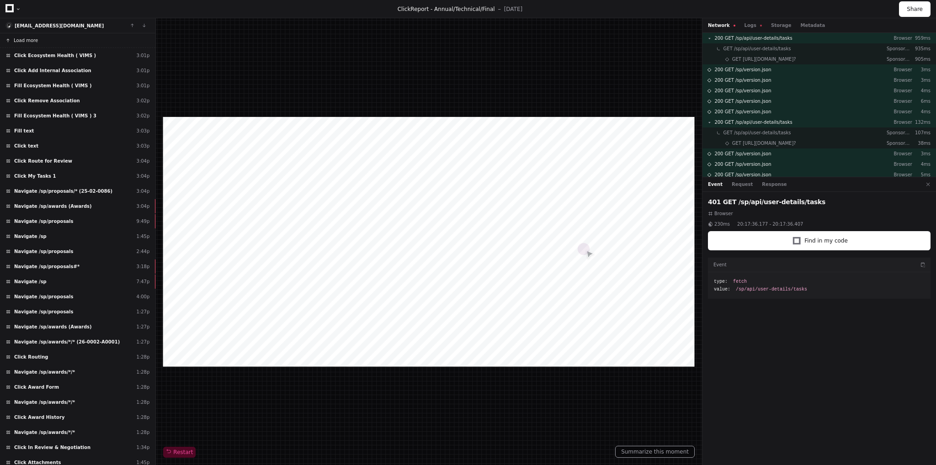
click at [22, 37] on span "Load more" at bounding box center [26, 40] width 24 height 7
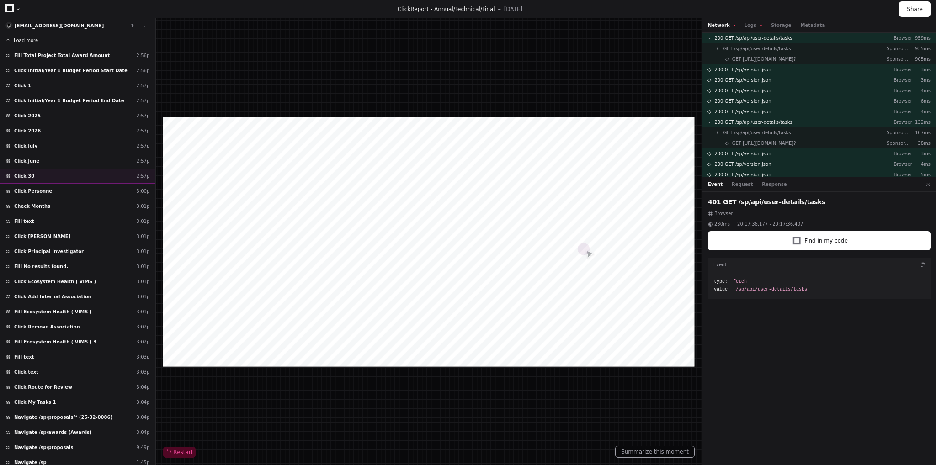
click at [55, 174] on div "Click 30 2:57p" at bounding box center [77, 176] width 155 height 15
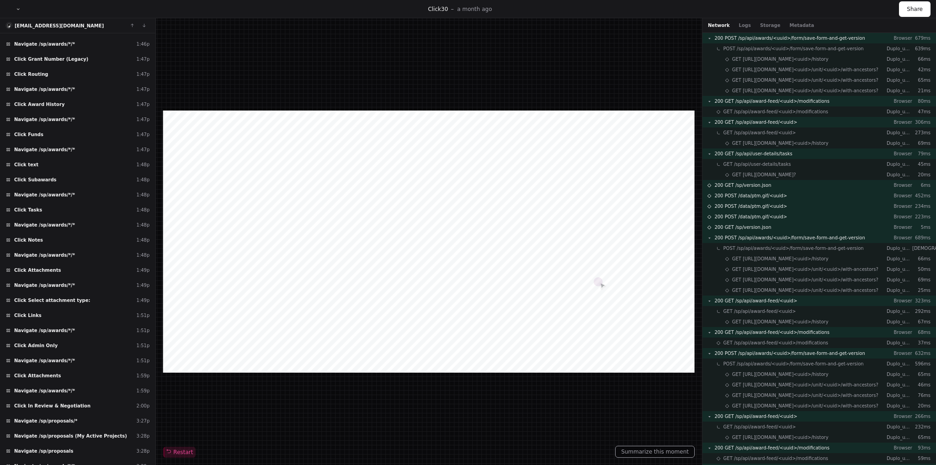
scroll to position [732, 0]
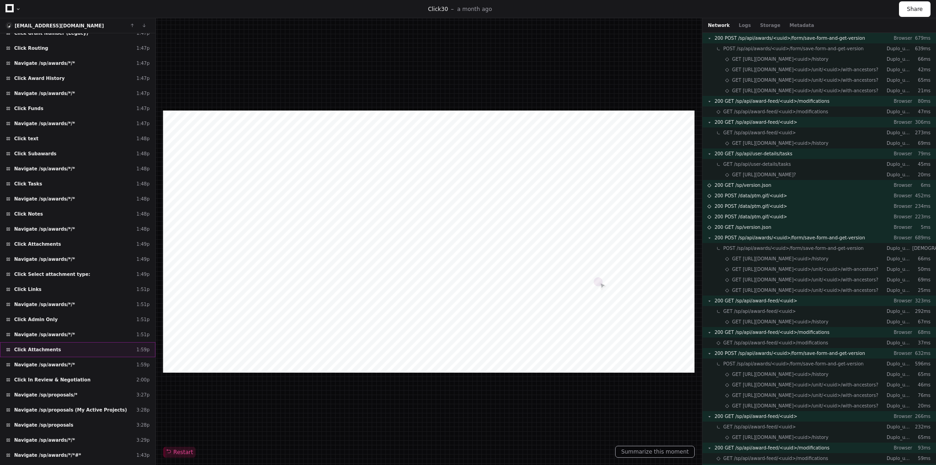
click at [72, 342] on div "Click Attachments 1:59p" at bounding box center [77, 349] width 155 height 15
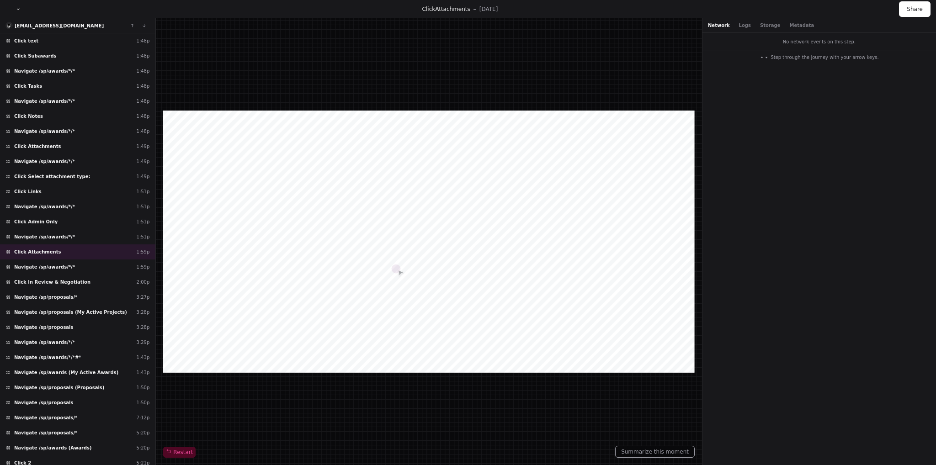
scroll to position [914, 0]
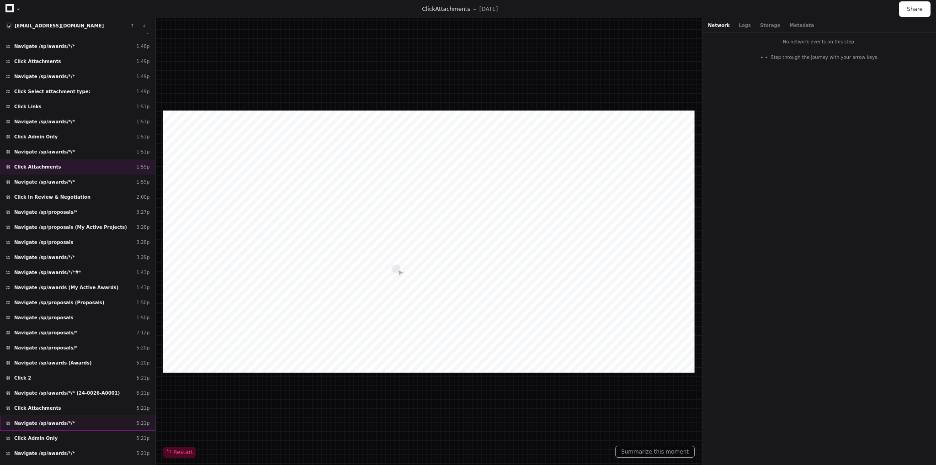
click at [75, 416] on div "Navigate /sp/awards/*/* 5:21p" at bounding box center [77, 423] width 155 height 15
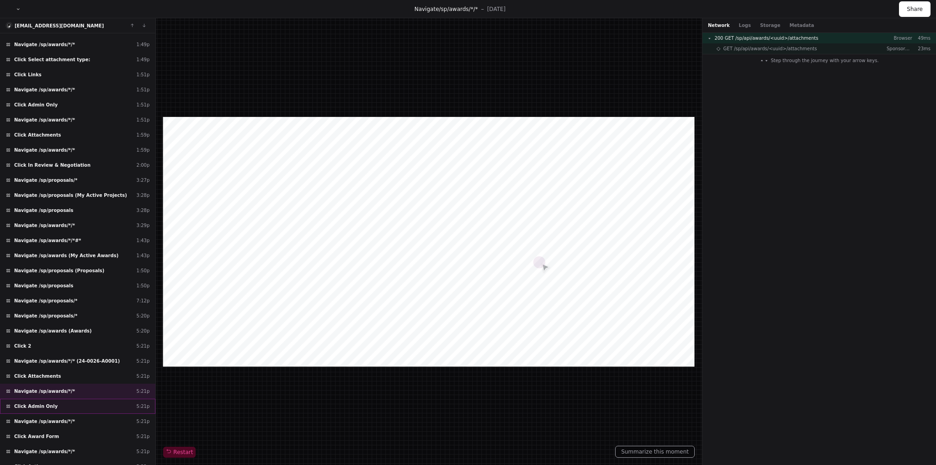
scroll to position [960, 0]
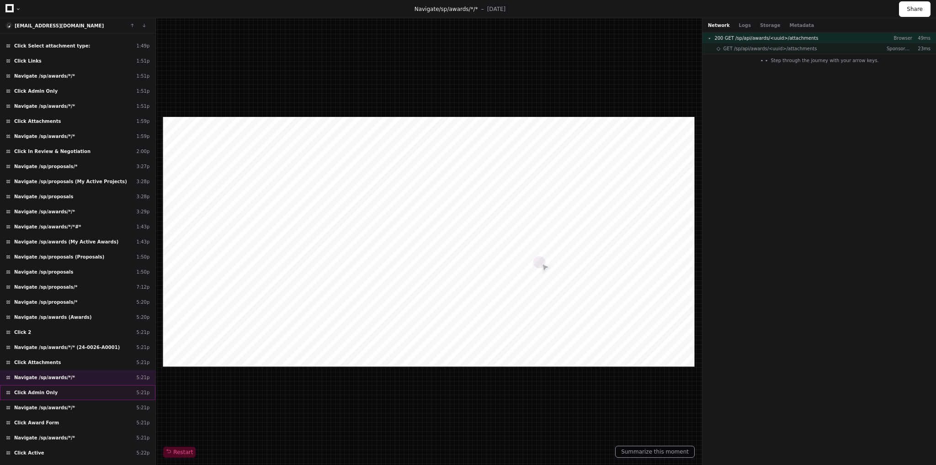
click at [75, 431] on div "Navigate /sp/awards/*/* 5:21p" at bounding box center [77, 438] width 155 height 15
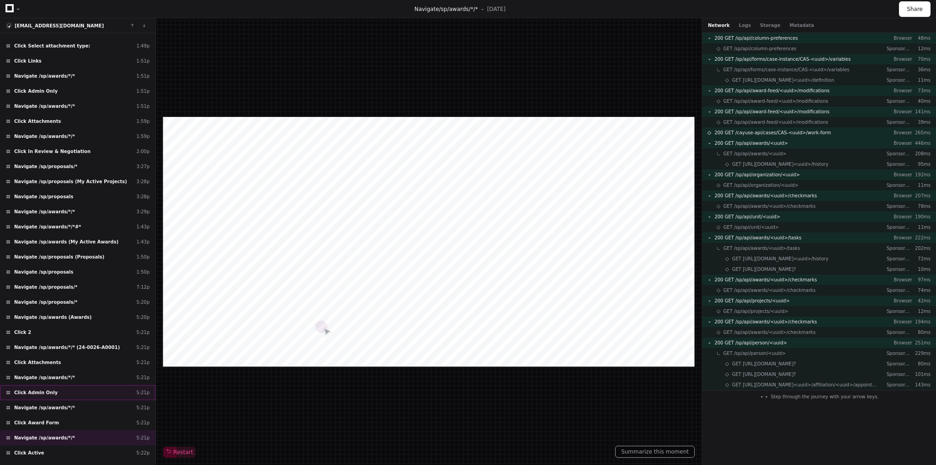
click at [55, 385] on div "Click Admin Only 5:21p" at bounding box center [77, 392] width 155 height 15
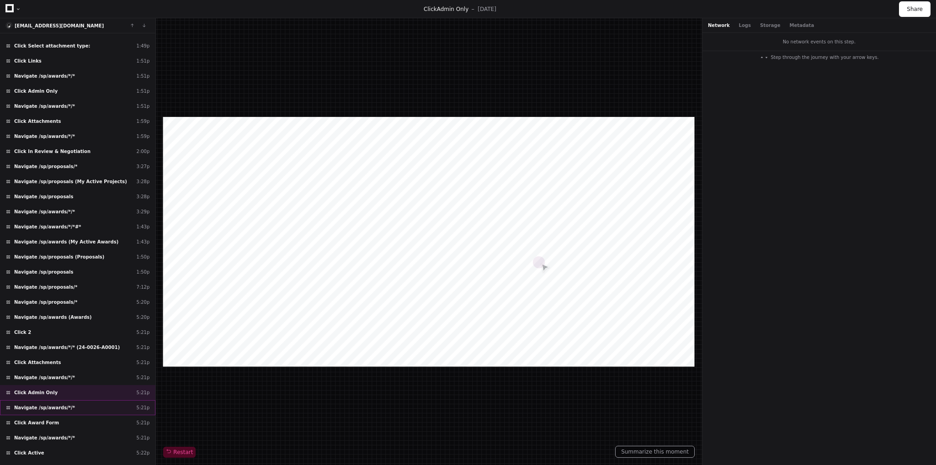
click at [75, 401] on div "Navigate /sp/awards/*/* 5:21p" at bounding box center [77, 408] width 155 height 15
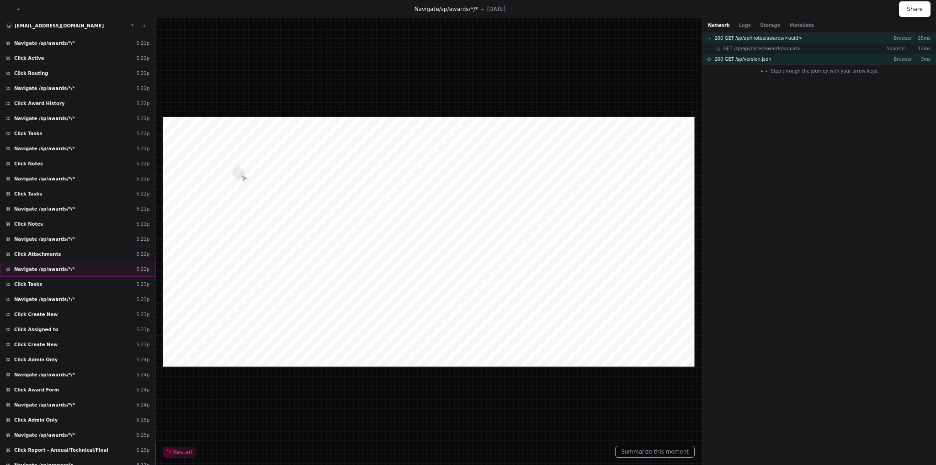
scroll to position [1372, 0]
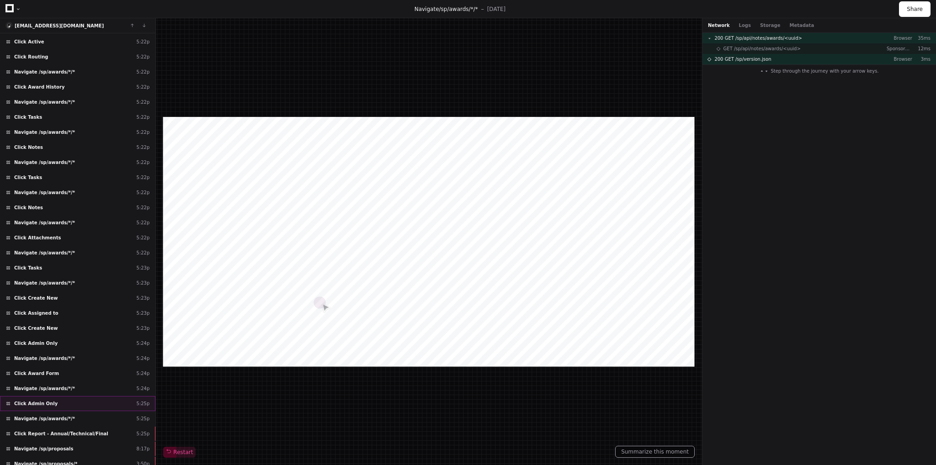
click at [82, 396] on div "Click Admin Only 5:25p" at bounding box center [77, 403] width 155 height 15
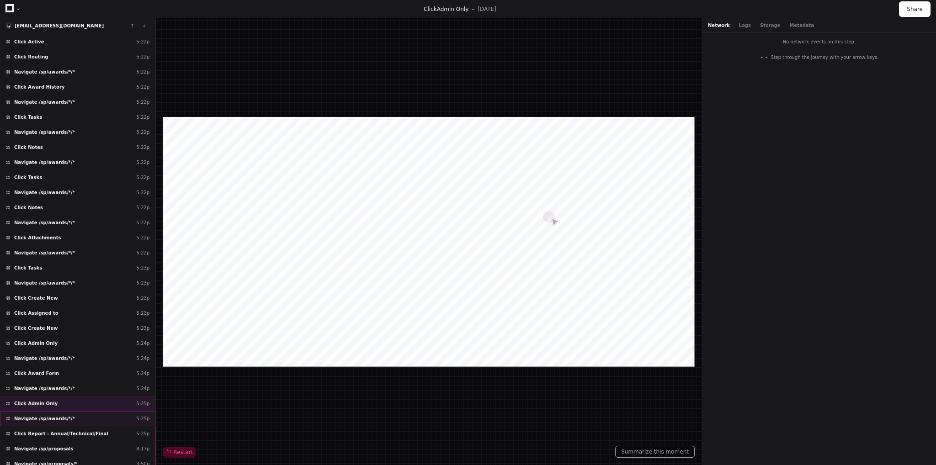
click at [79, 411] on div "Navigate /sp/awards/*/* 5:25p" at bounding box center [77, 418] width 155 height 15
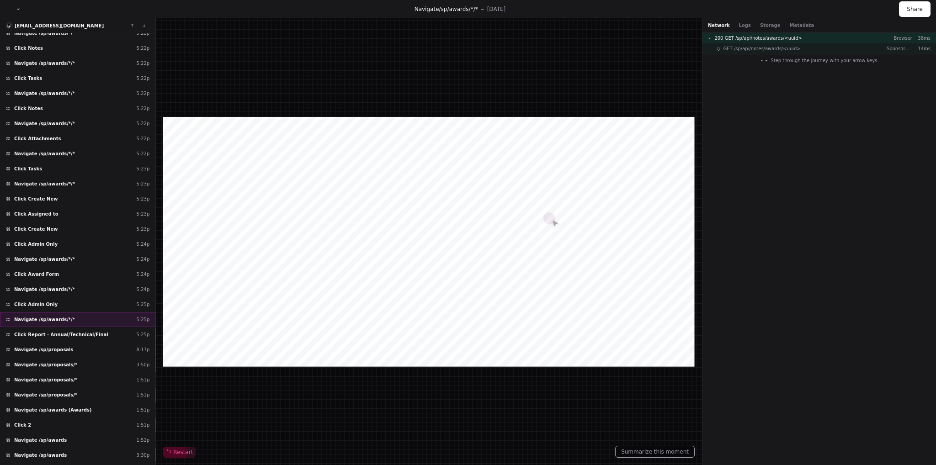
scroll to position [1475, 0]
